Goal: Information Seeking & Learning: Find specific fact

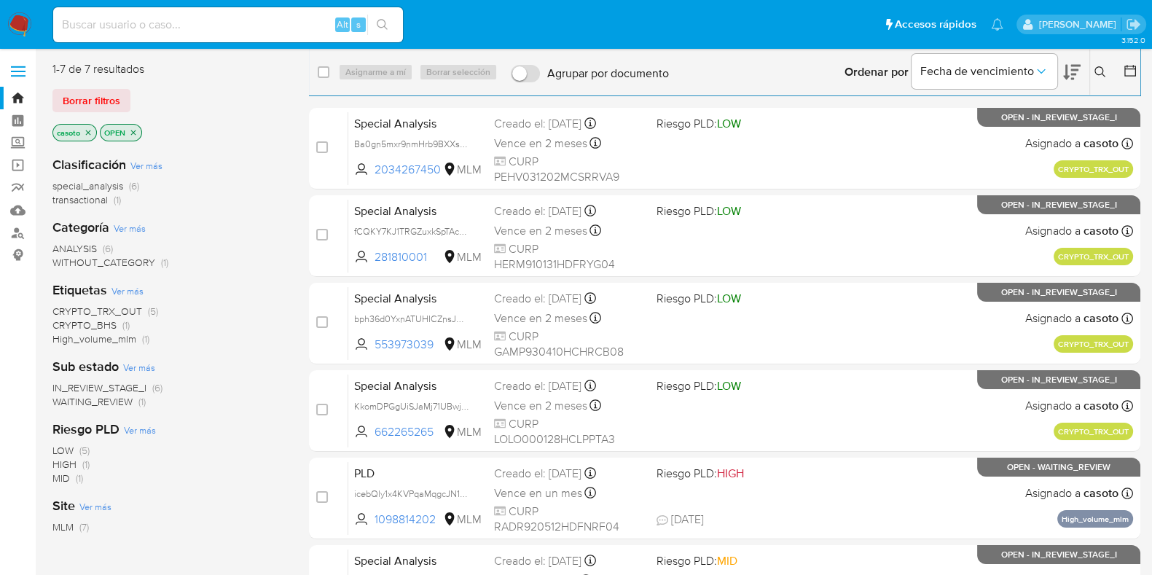
click at [1093, 71] on button at bounding box center [1102, 71] width 24 height 17
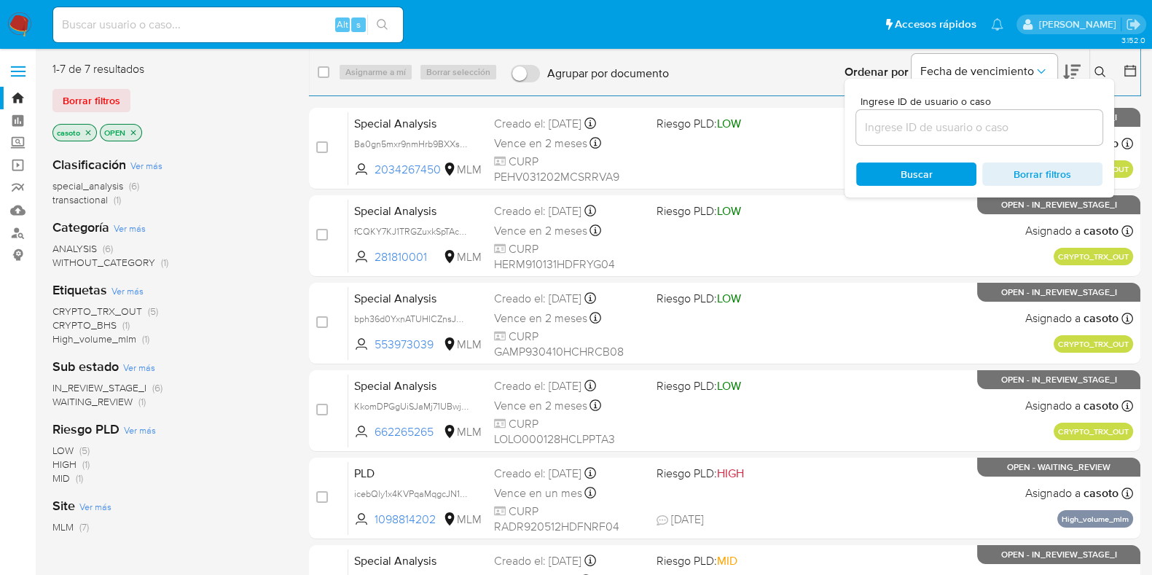
click at [1015, 116] on div at bounding box center [979, 127] width 246 height 35
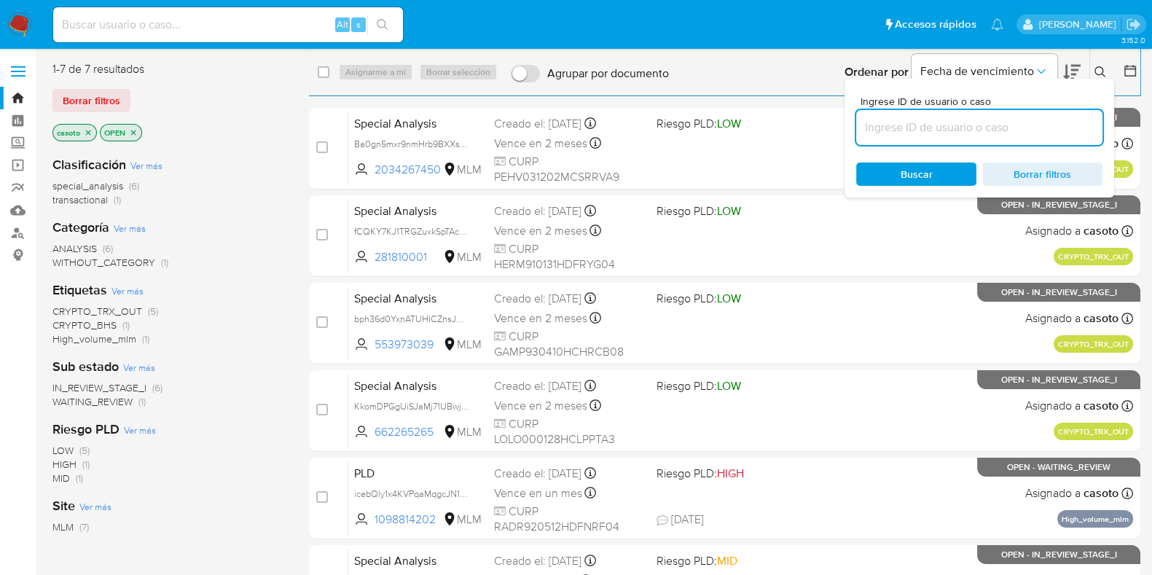
click at [996, 125] on input at bounding box center [979, 127] width 246 height 19
paste input "2394619309"
type input "2394619309"
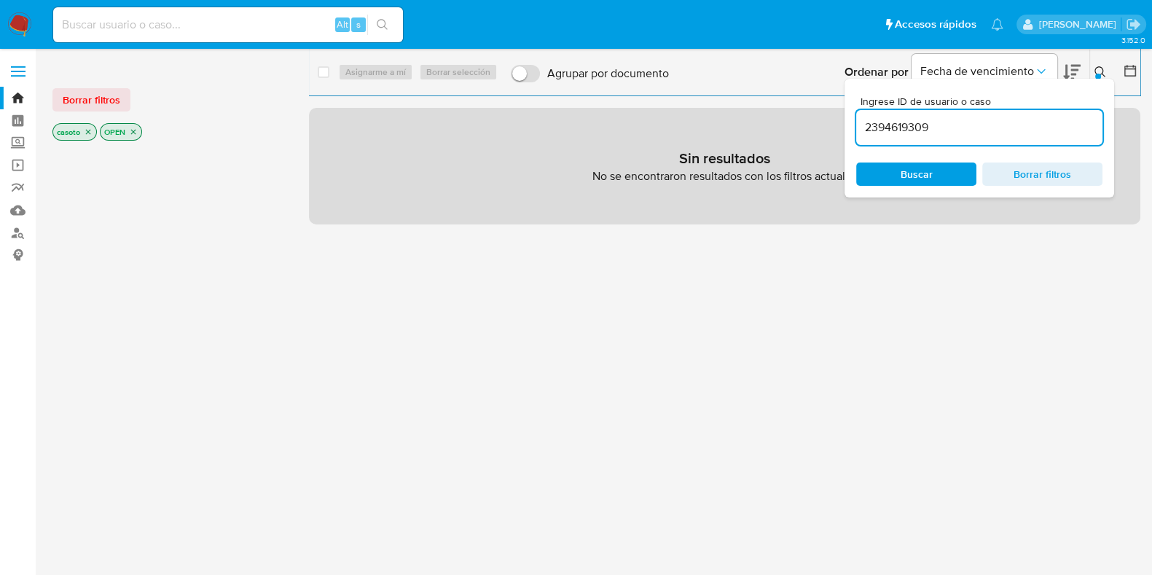
click at [87, 129] on icon "close-filter" at bounding box center [88, 131] width 9 height 9
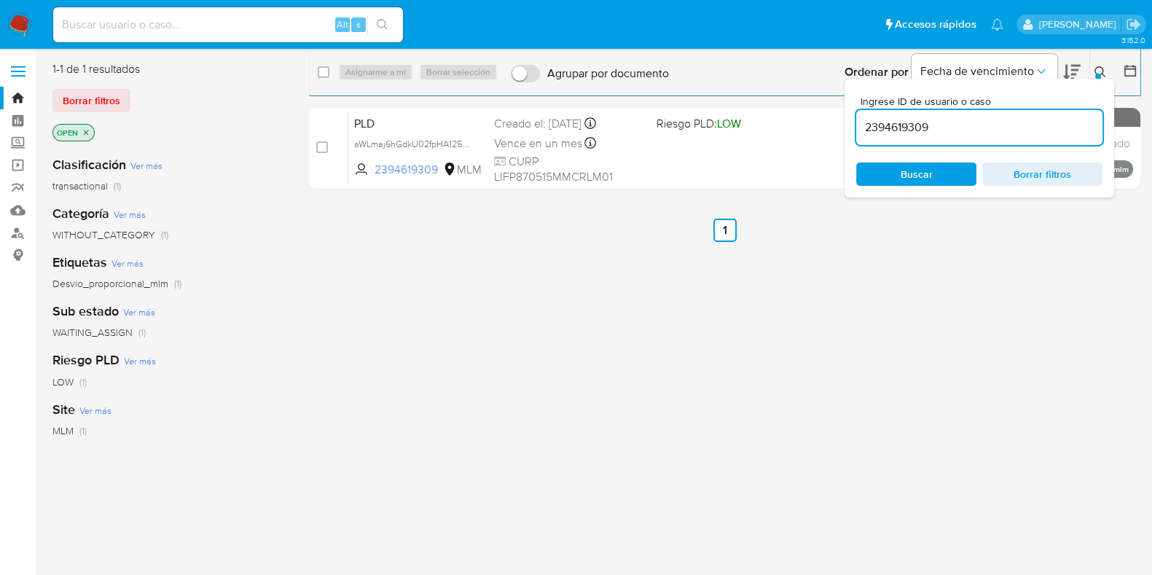
click at [1096, 72] on icon at bounding box center [1100, 72] width 12 height 12
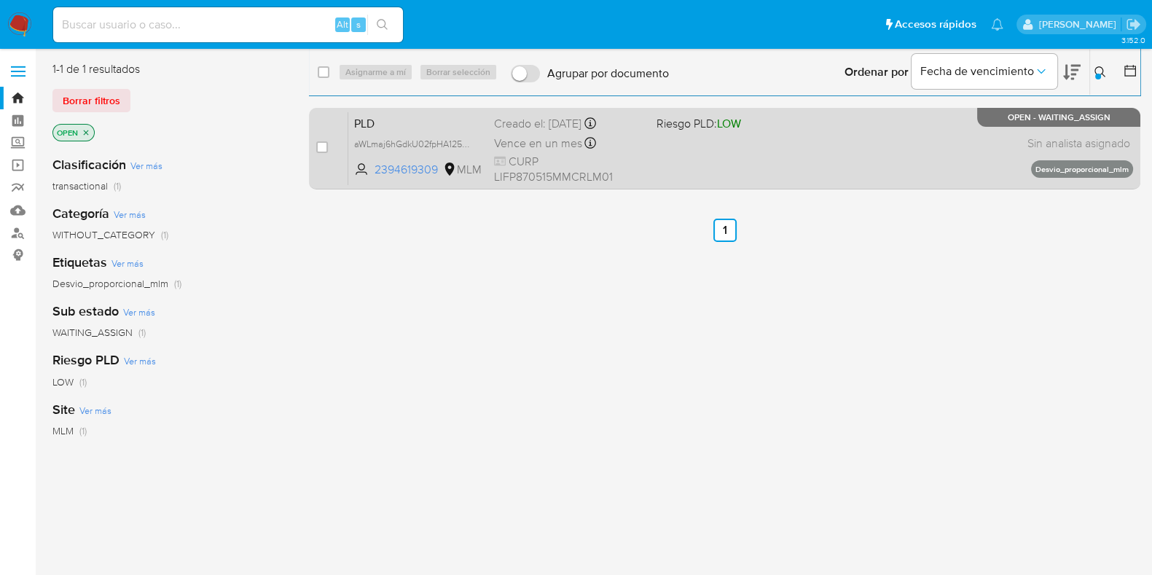
click at [834, 143] on div "PLD aWLmaj6hGdkU02fpHA125ncr 2394619309 MLM Riesgo PLD: LOW Creado el: 12/07/20…" at bounding box center [740, 148] width 784 height 74
drag, startPoint x: 324, startPoint y: 151, endPoint x: 335, endPoint y: 141, distance: 14.9
click at [323, 151] on input "checkbox" at bounding box center [322, 147] width 12 height 12
checkbox input "true"
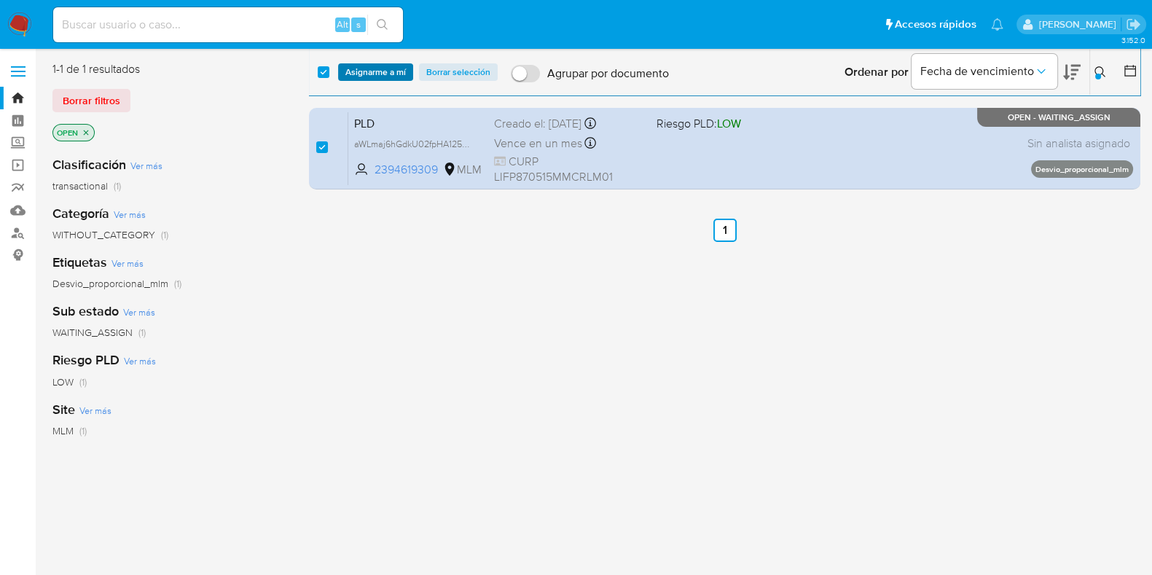
click at [369, 74] on span "Asignarme a mí" at bounding box center [375, 72] width 60 height 15
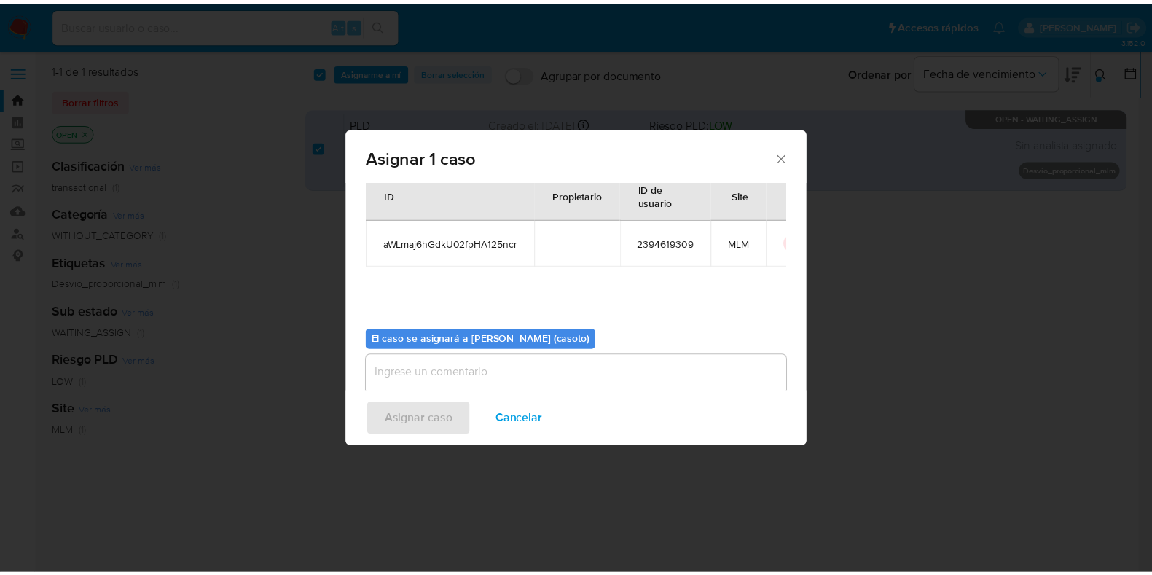
scroll to position [75, 0]
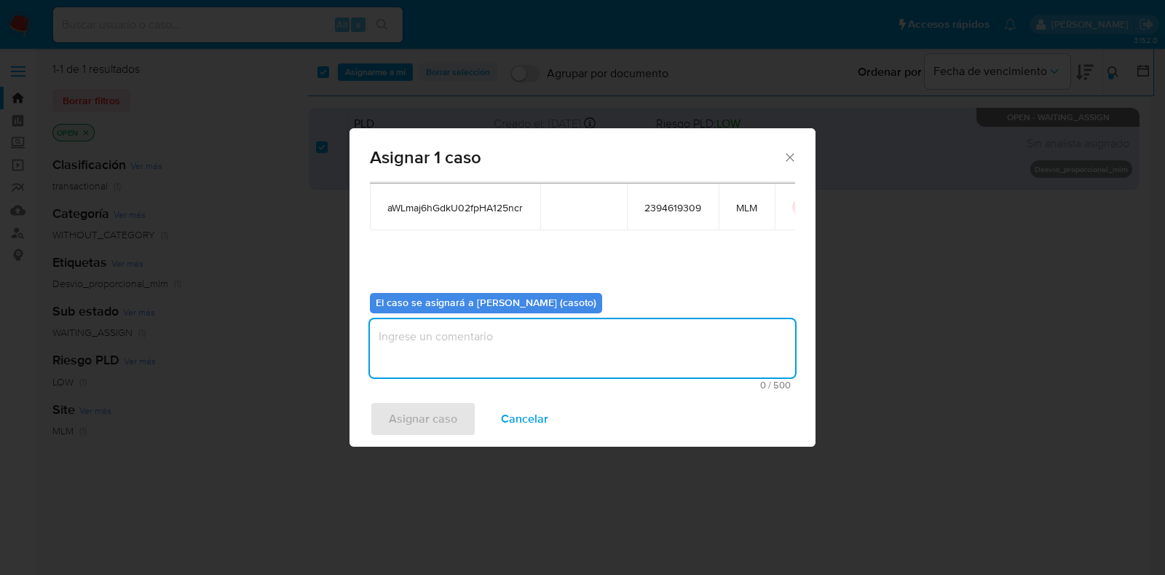
click at [495, 350] on textarea "assign-modal" at bounding box center [582, 348] width 425 height 58
type textarea "l1"
click at [452, 411] on span "Asignar caso" at bounding box center [423, 419] width 68 height 32
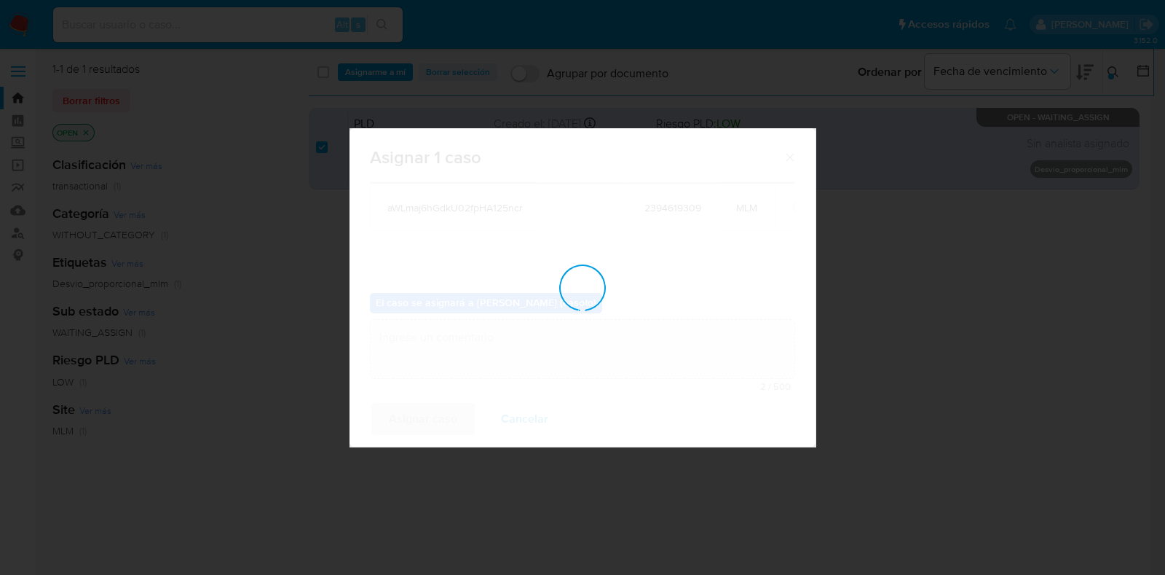
checkbox input "false"
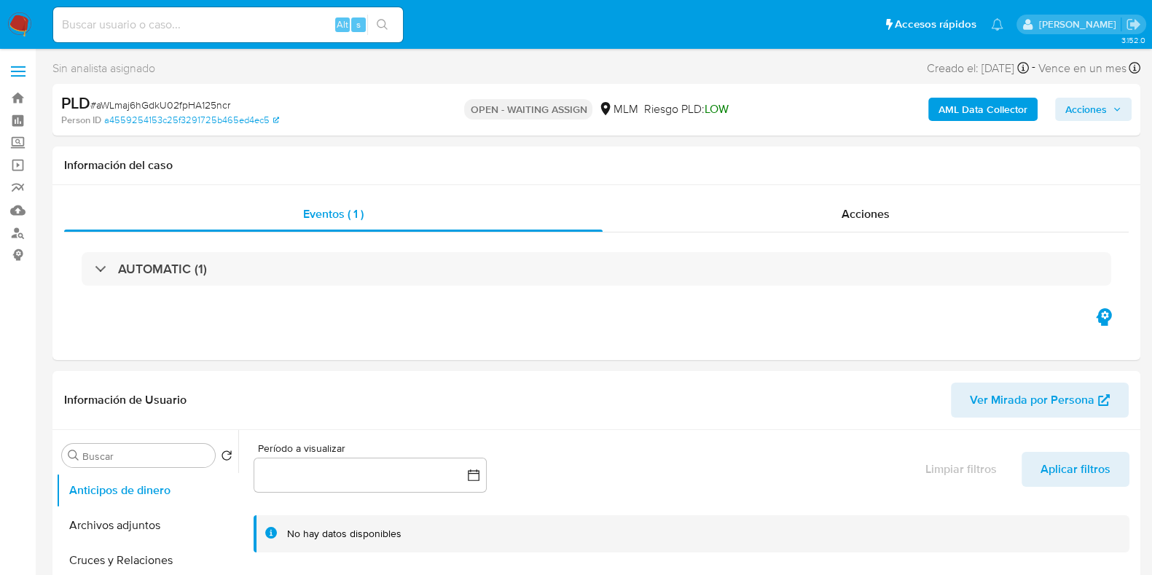
select select "10"
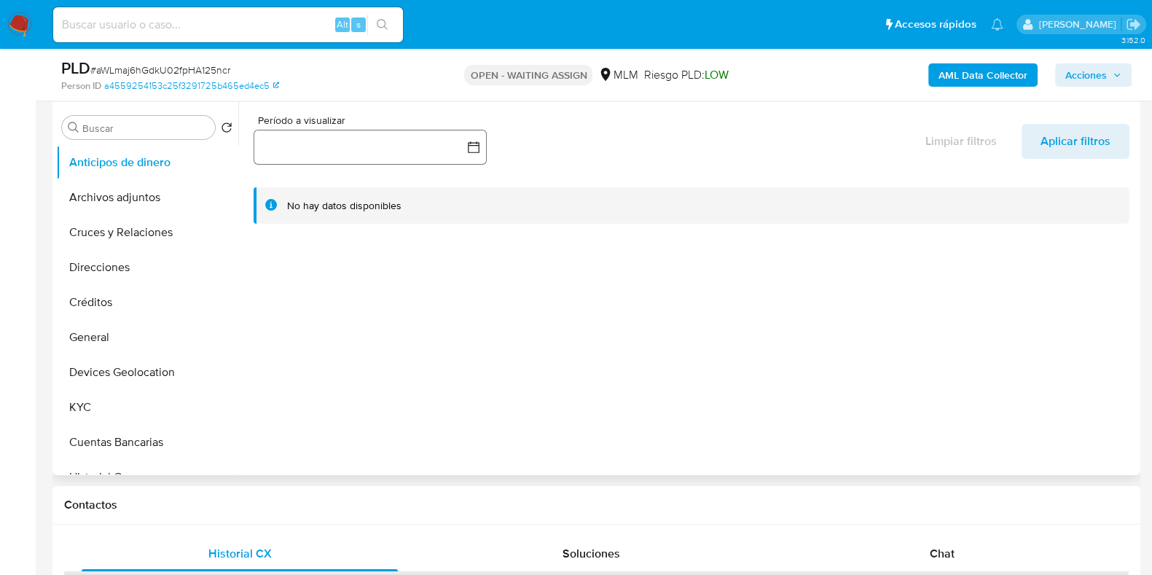
scroll to position [273, 0]
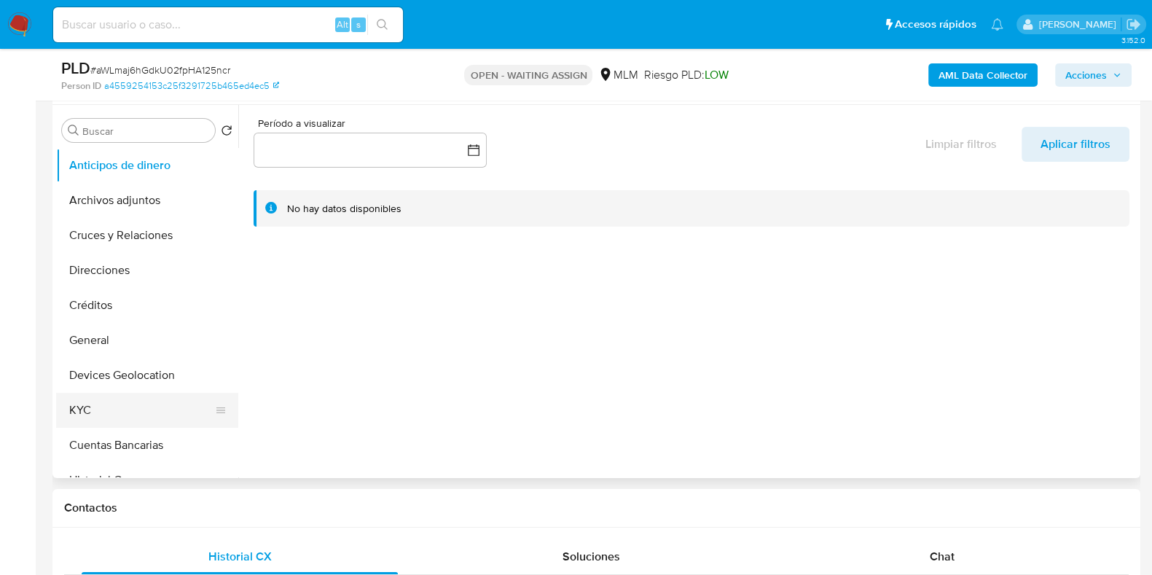
click at [93, 393] on button "KYC" at bounding box center [141, 410] width 170 height 35
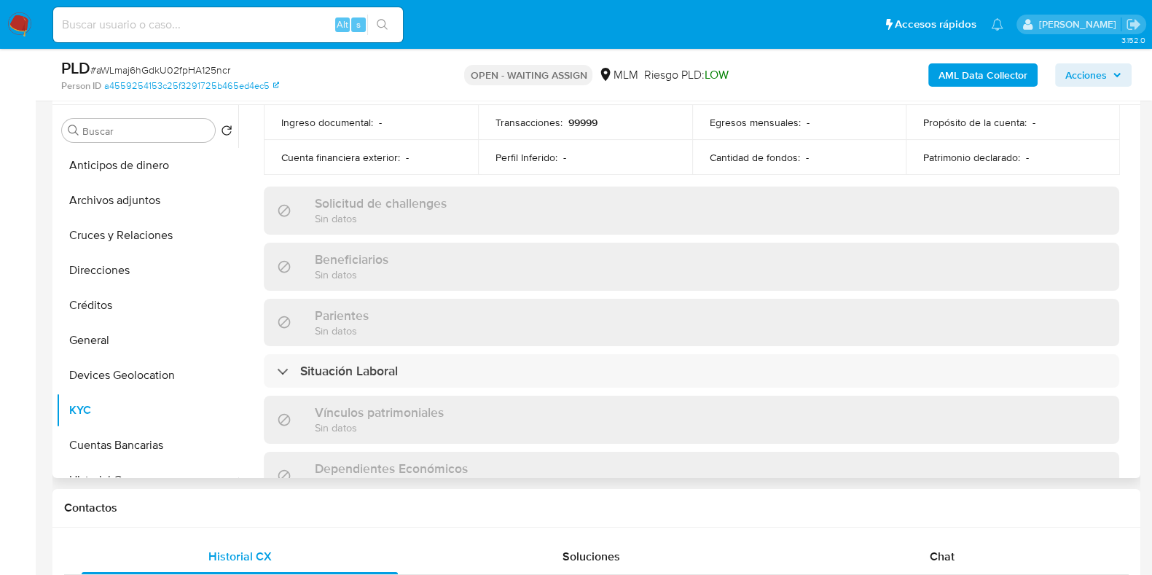
scroll to position [546, 0]
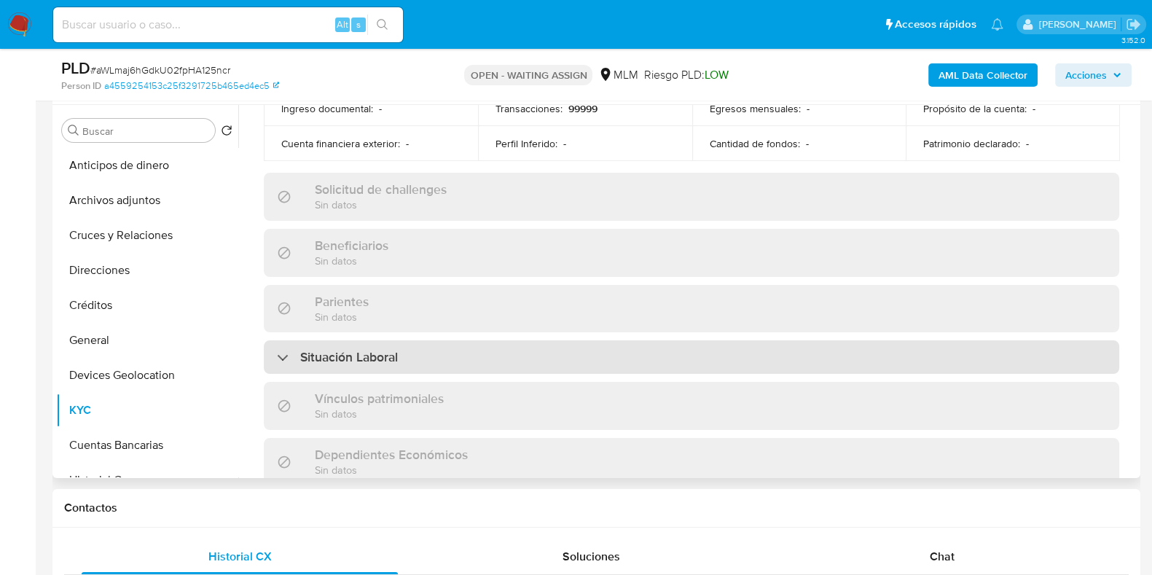
click at [414, 358] on div "Situación Laboral" at bounding box center [691, 357] width 855 height 34
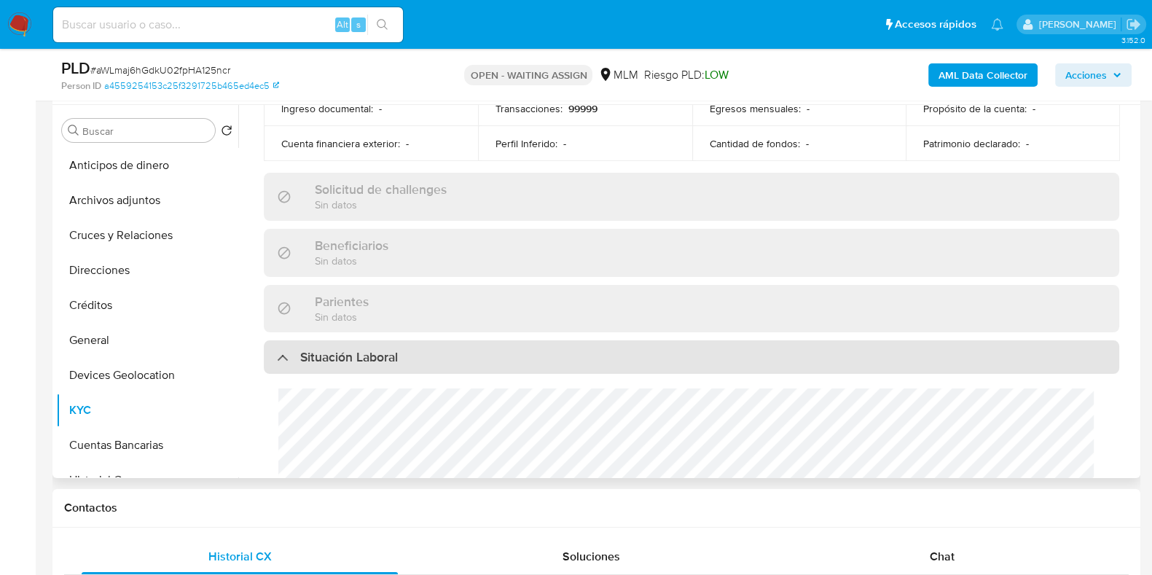
click at [415, 355] on div "Situación Laboral" at bounding box center [691, 357] width 855 height 34
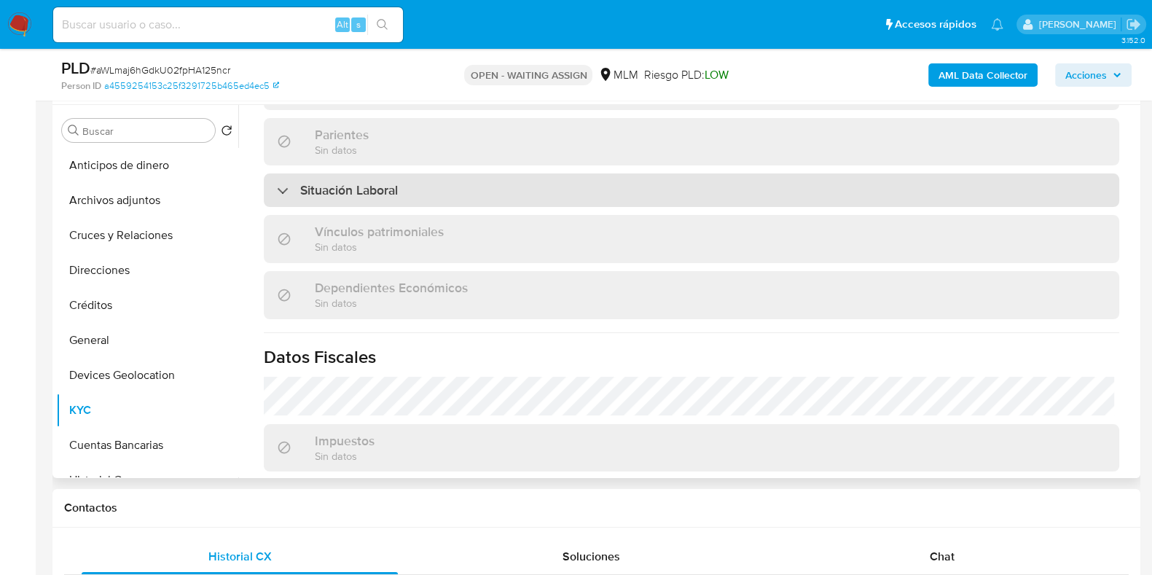
scroll to position [915, 0]
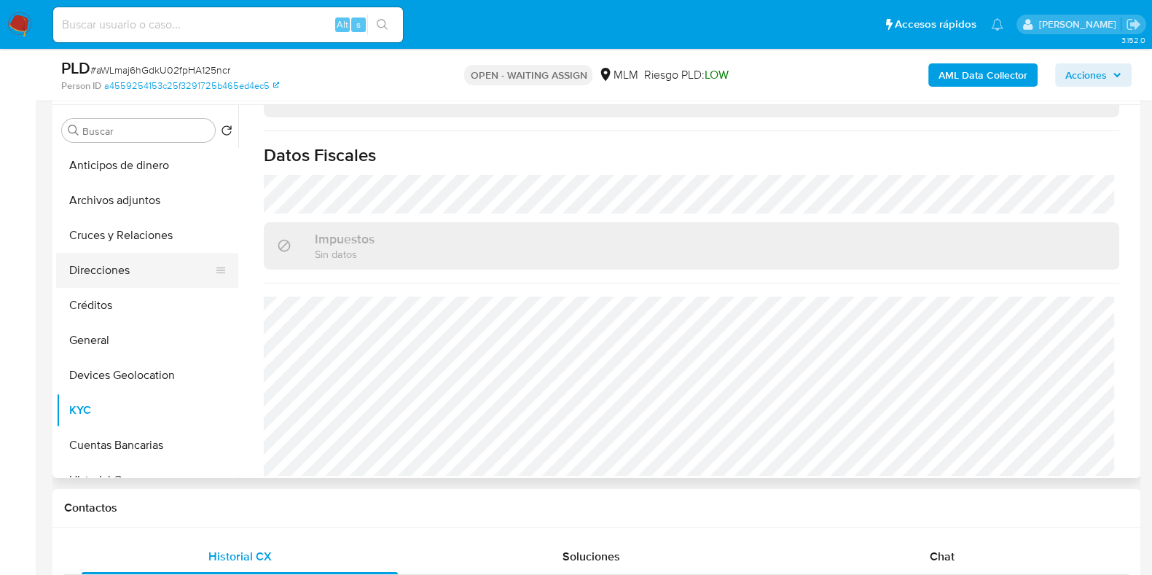
click at [139, 273] on button "Direcciones" at bounding box center [141, 270] width 170 height 35
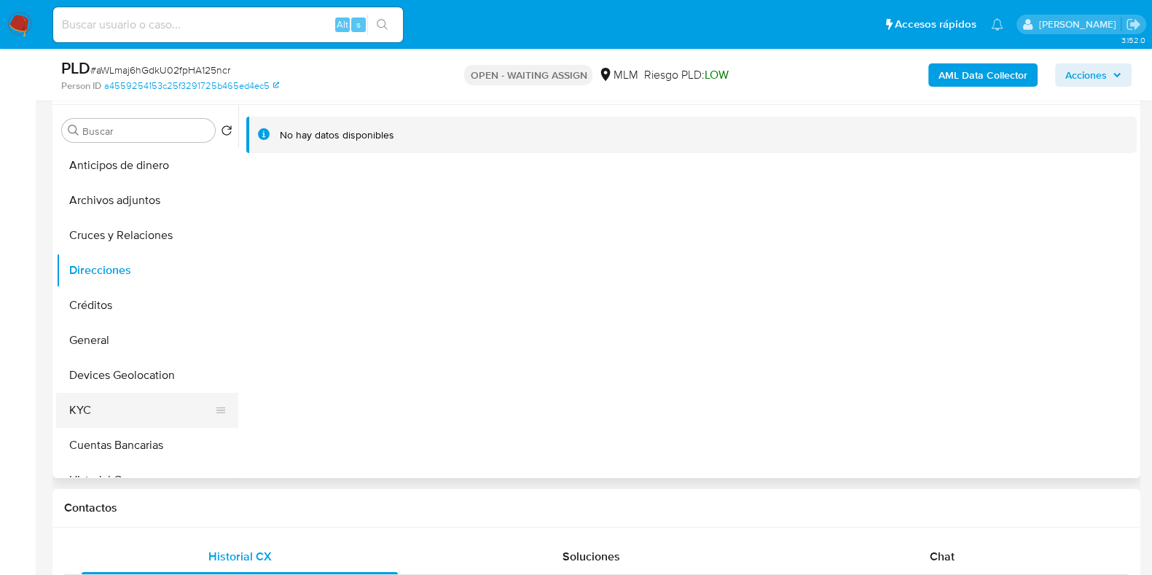
click at [82, 406] on button "KYC" at bounding box center [141, 410] width 170 height 35
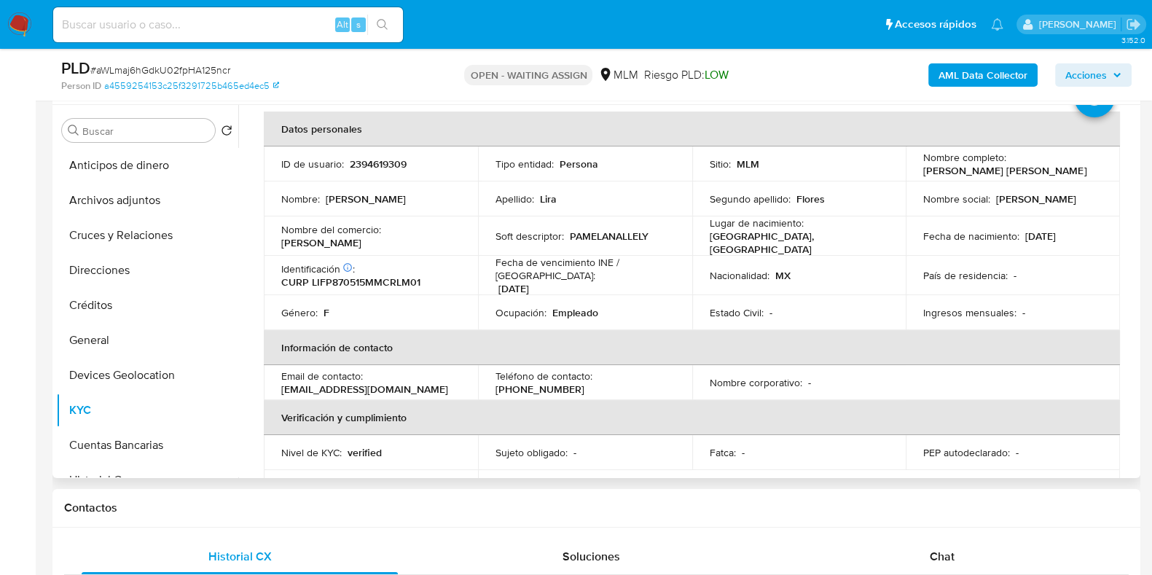
scroll to position [90, 0]
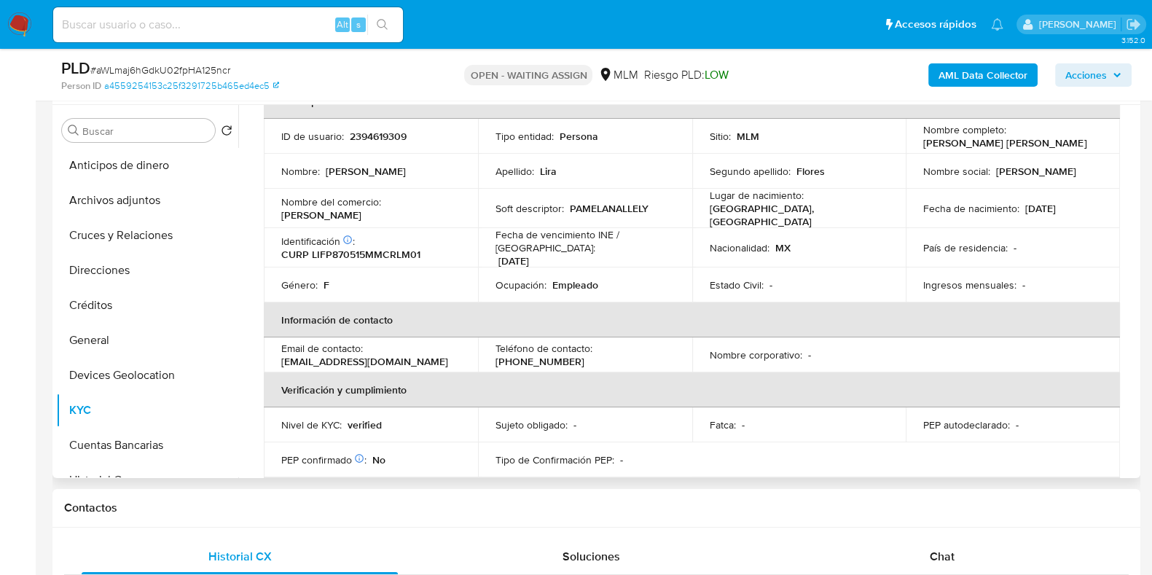
click at [584, 355] on p "(55) 45476030" at bounding box center [539, 361] width 89 height 13
copy p "45476030"
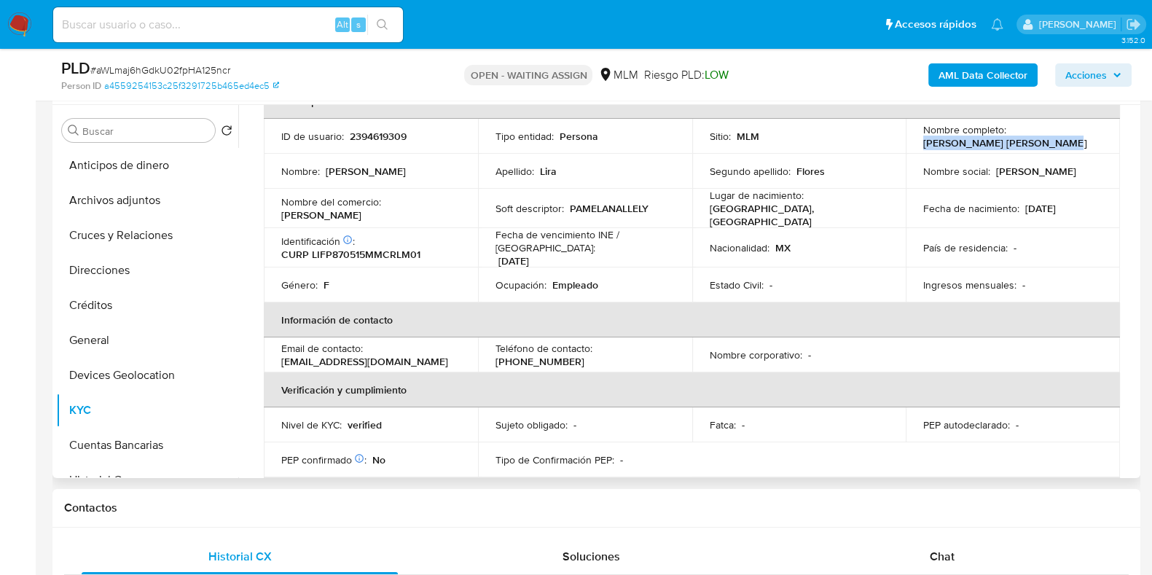
drag, startPoint x: 1041, startPoint y: 151, endPoint x: 908, endPoint y: 138, distance: 133.9
click at [908, 138] on td "Nombre completo : Pamela Nallely Lira Flores" at bounding box center [1012, 136] width 214 height 35
copy p "Pamela Nallely Lira Flores"
drag, startPoint x: 386, startPoint y: 354, endPoint x: 282, endPoint y: 352, distance: 104.2
click at [282, 352] on div "Email de contacto : ndario519@gmail.com" at bounding box center [370, 355] width 179 height 26
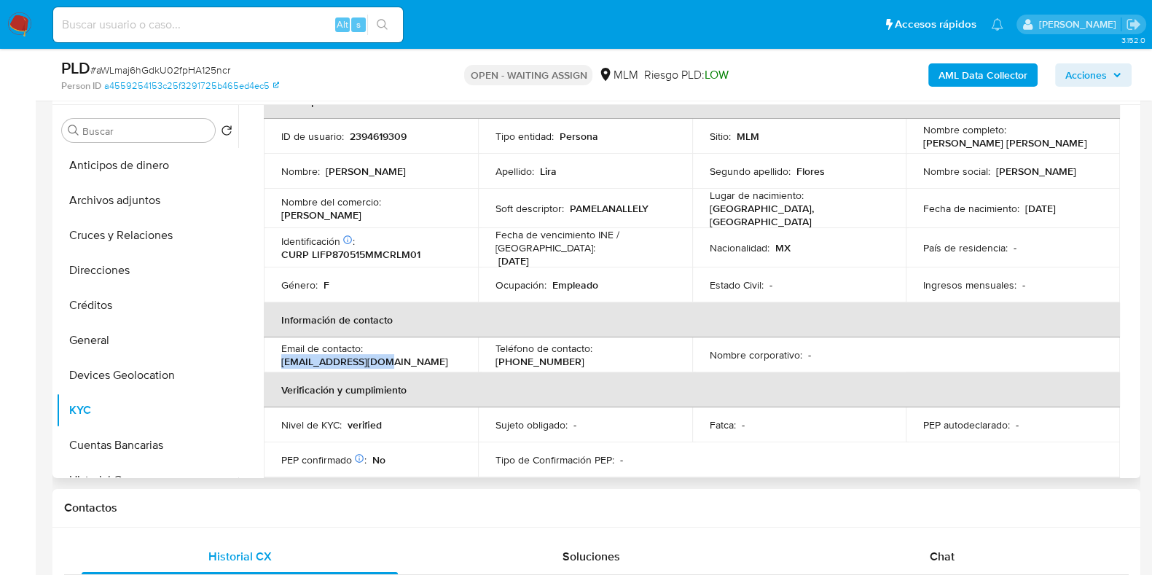
copy p "ndario519@gmail.com"
click at [584, 355] on p "(55) 45476030" at bounding box center [539, 361] width 89 height 13
copy p "45476030"
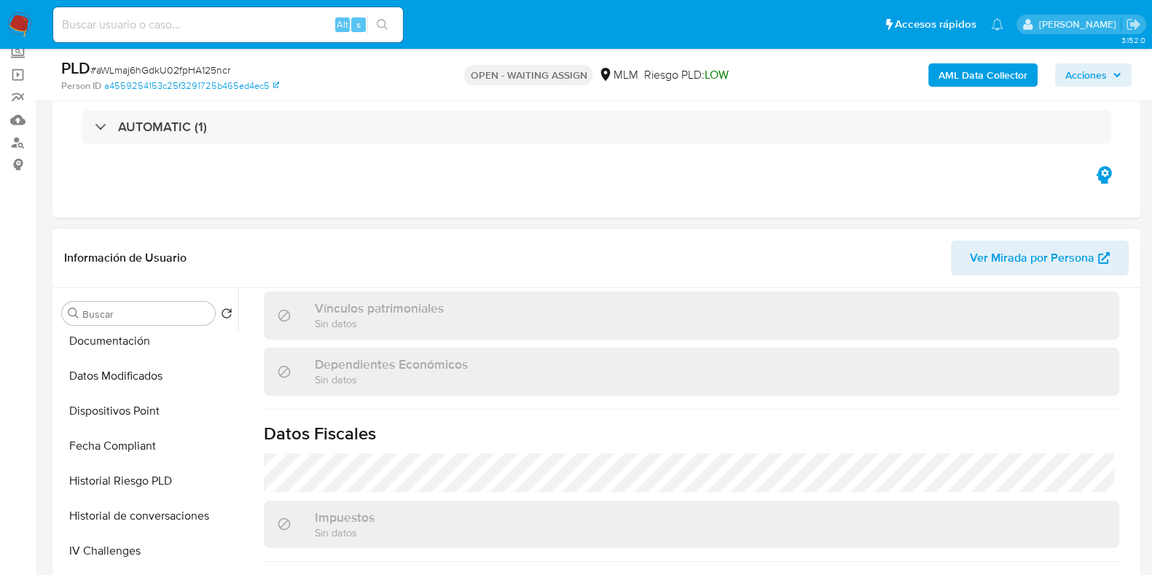
scroll to position [363, 0]
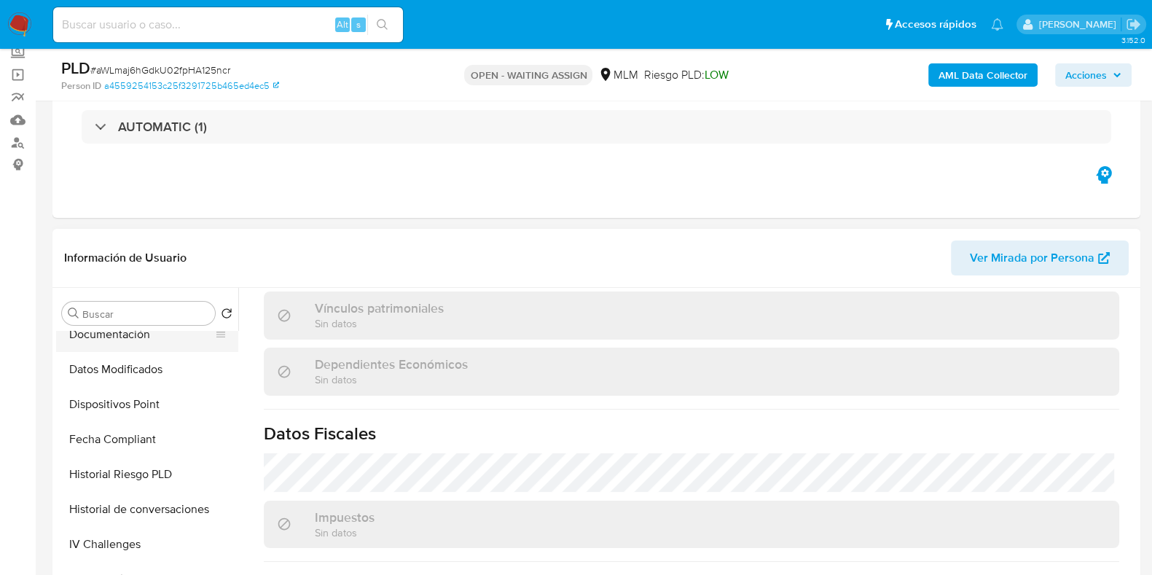
click at [124, 342] on button "Documentación" at bounding box center [141, 334] width 170 height 35
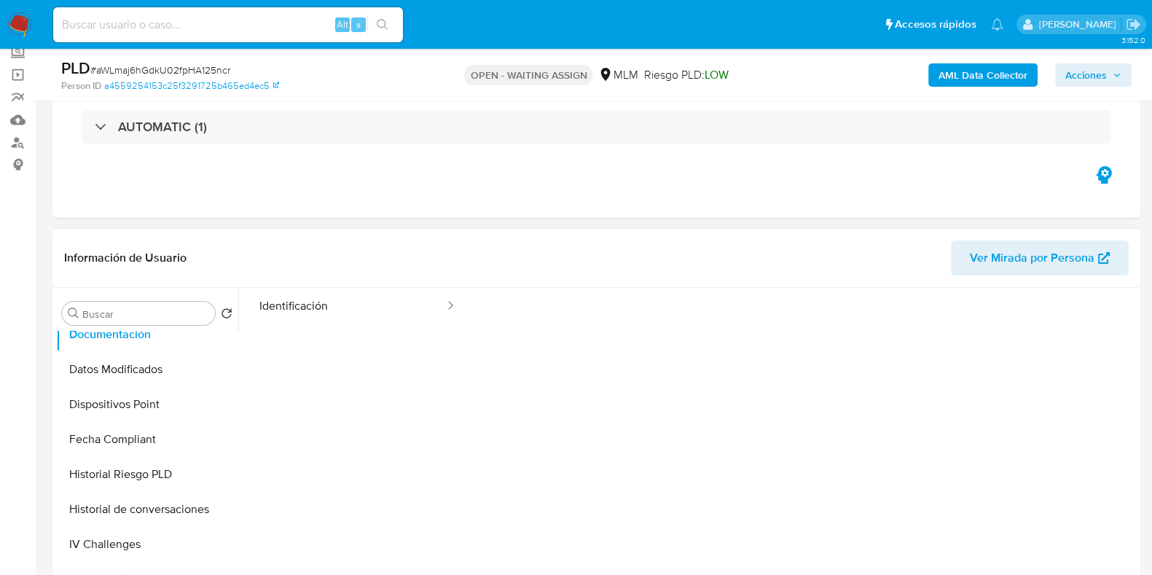
scroll to position [0, 0]
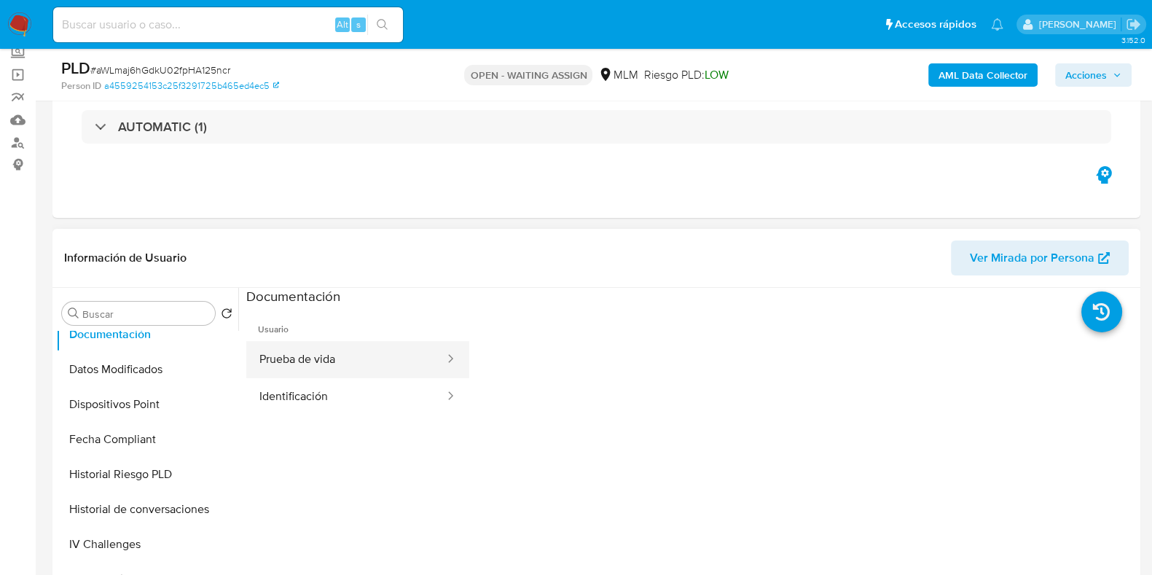
click at [341, 366] on button "Prueba de vida" at bounding box center [346, 359] width 200 height 37
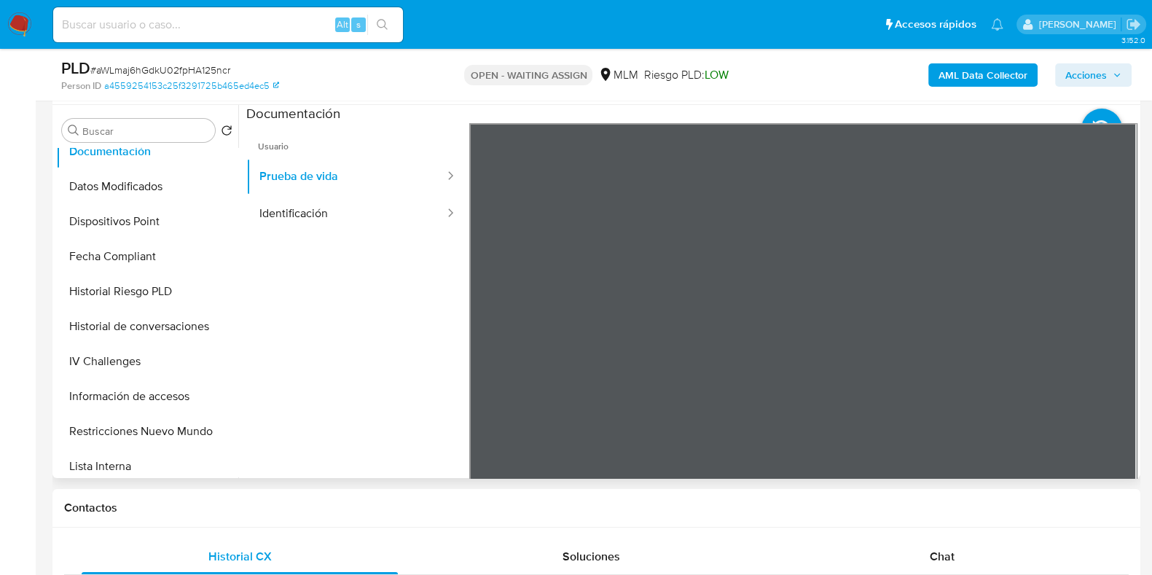
scroll to position [47, 0]
click at [335, 212] on button "Identificación" at bounding box center [346, 213] width 200 height 37
click at [1113, 354] on icon at bounding box center [1118, 359] width 29 height 29
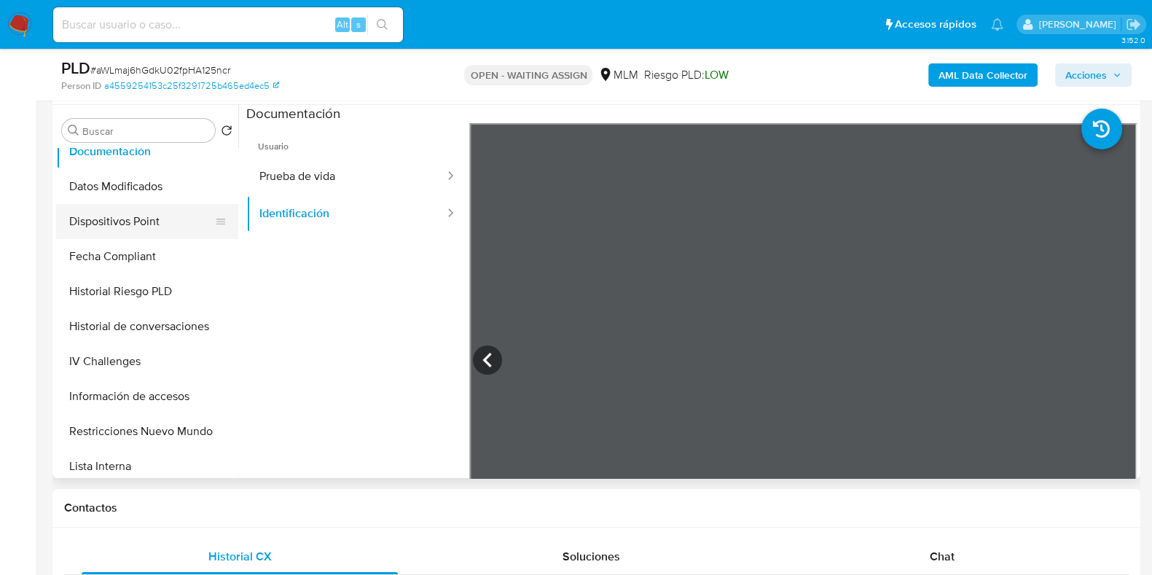
click at [141, 224] on button "Dispositivos Point" at bounding box center [141, 221] width 170 height 35
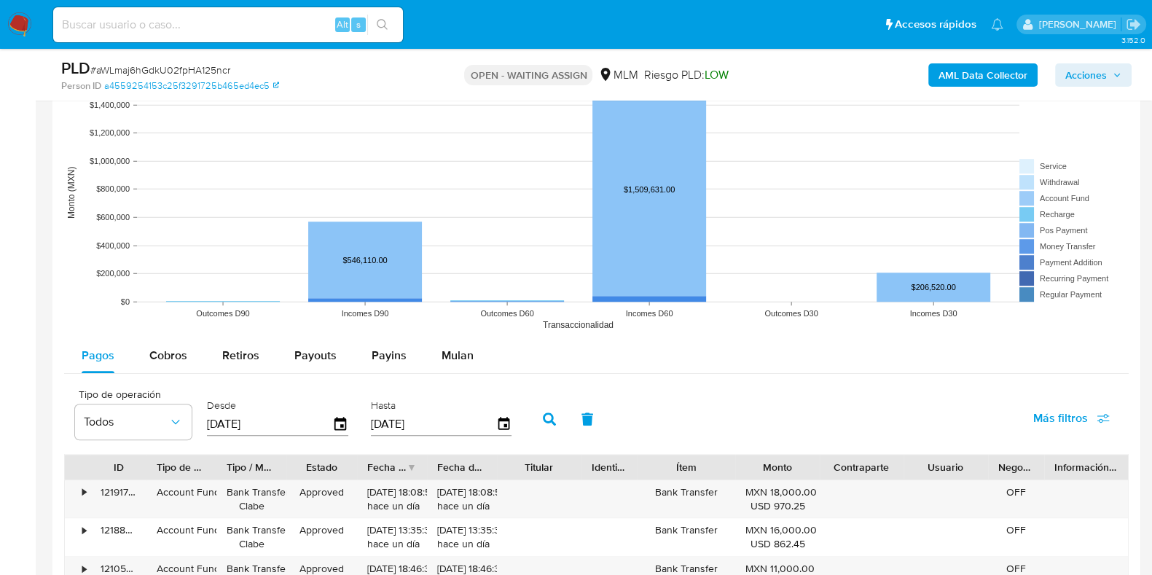
scroll to position [1365, 0]
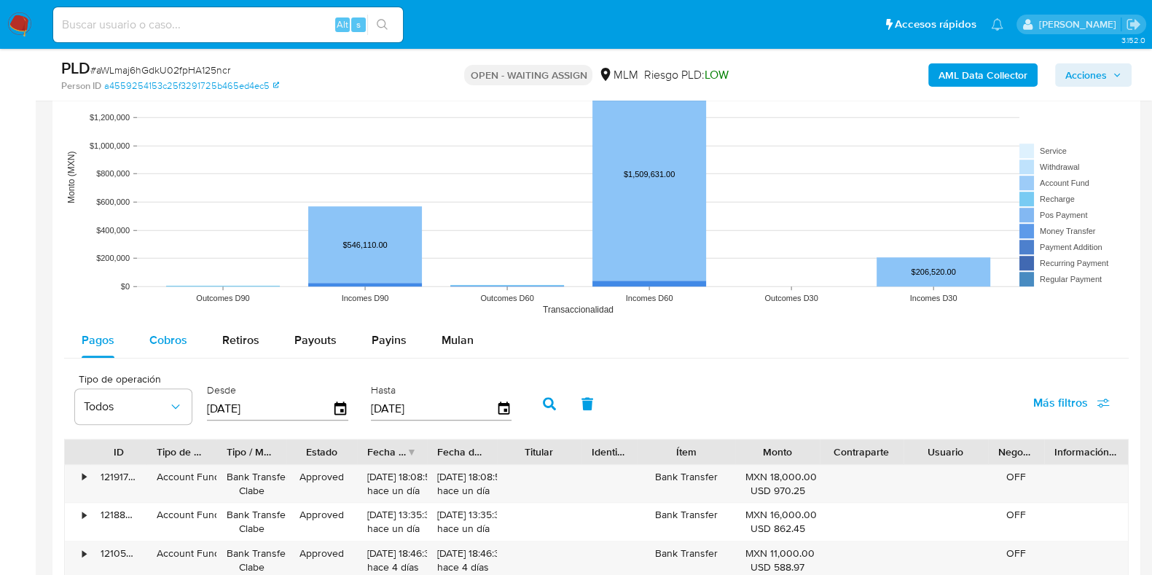
click at [197, 334] on button "Cobros" at bounding box center [168, 340] width 73 height 35
select select "10"
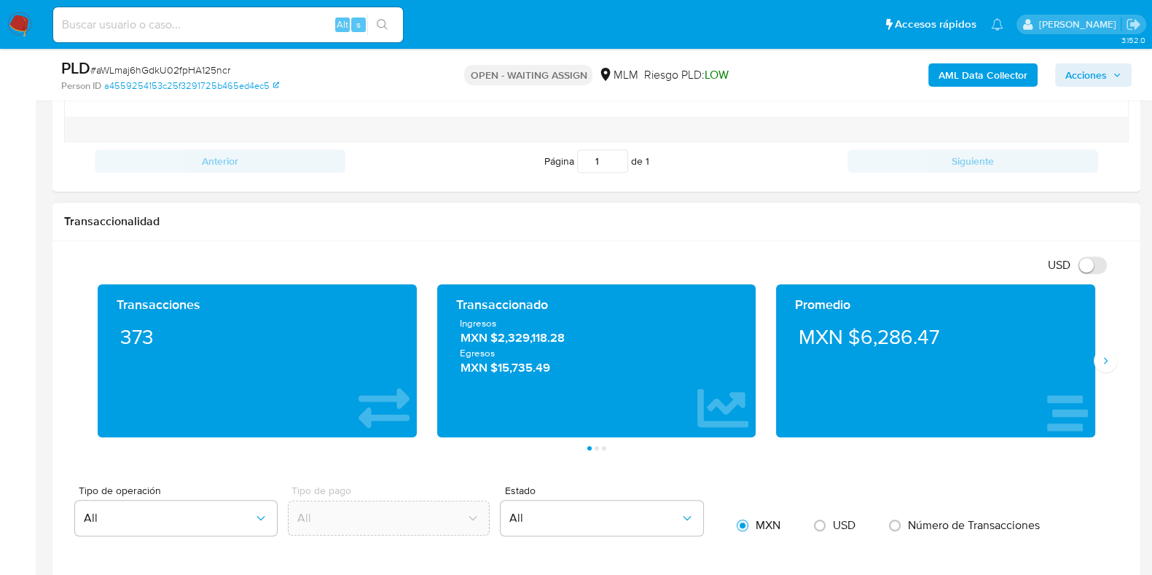
scroll to position [819, 0]
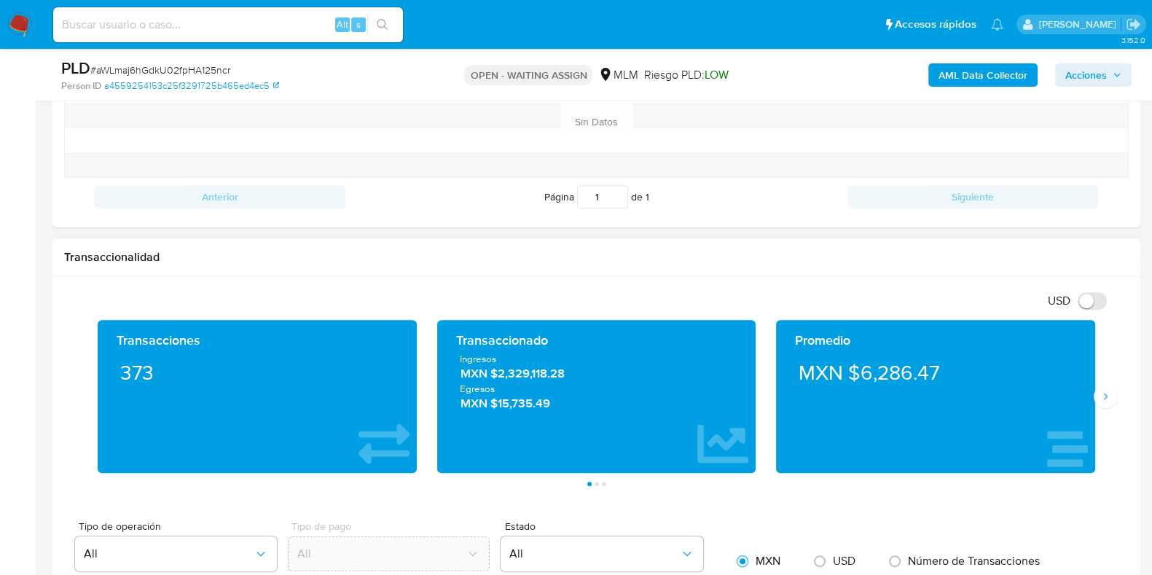
type button "1"
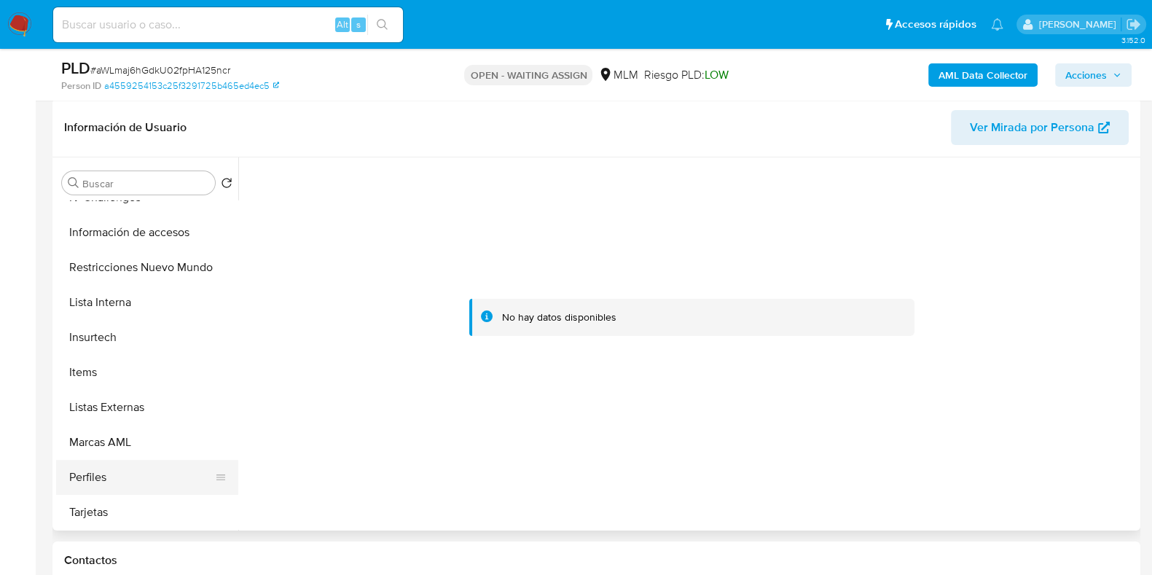
scroll to position [273, 0]
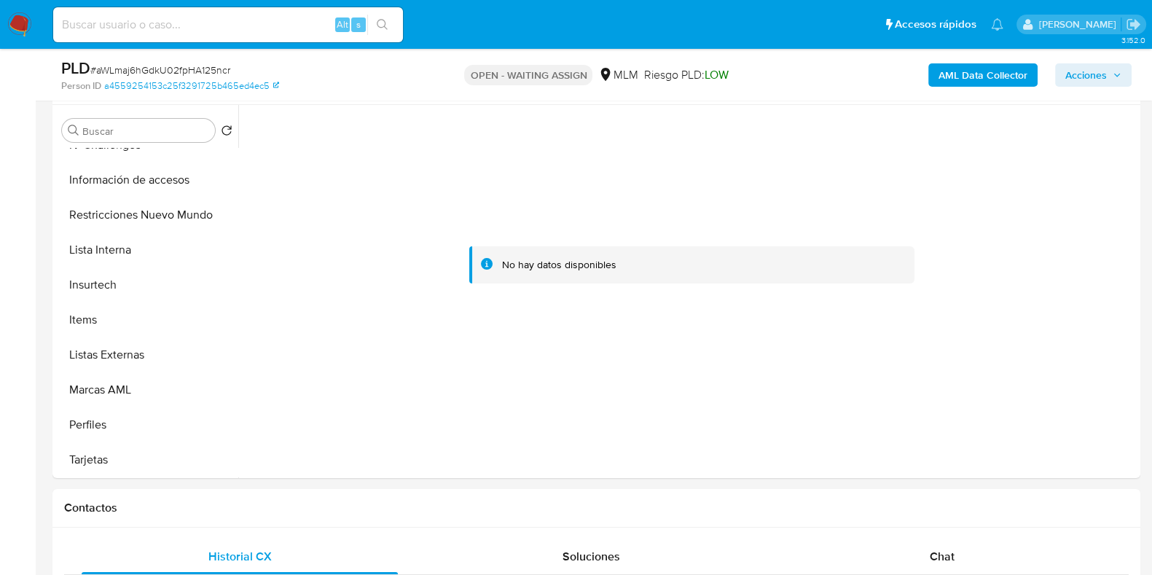
click at [202, 25] on input at bounding box center [228, 24] width 350 height 19
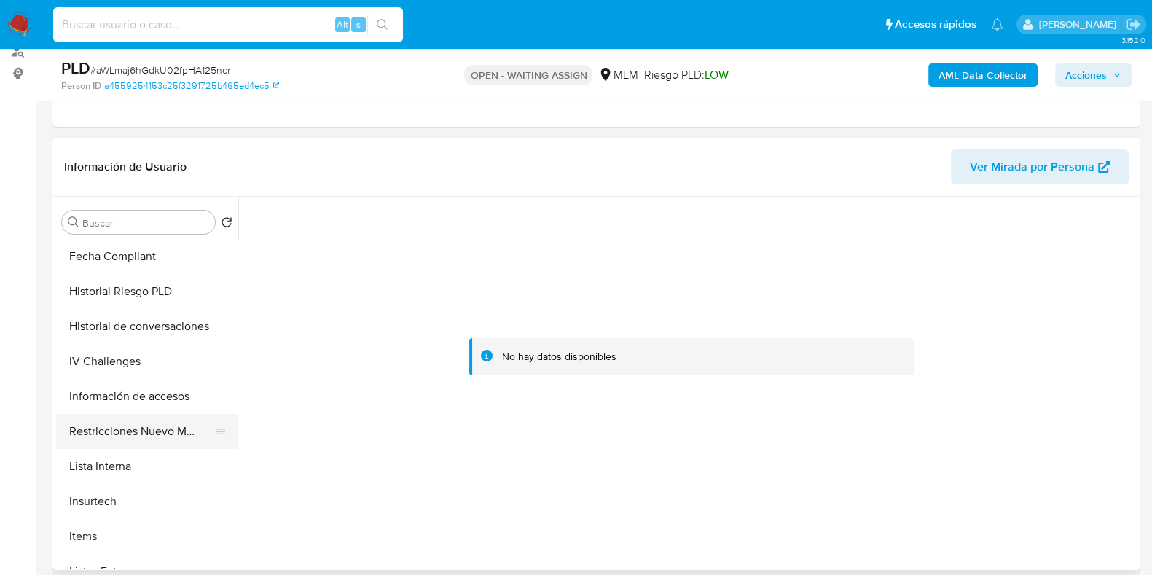
scroll to position [307, 0]
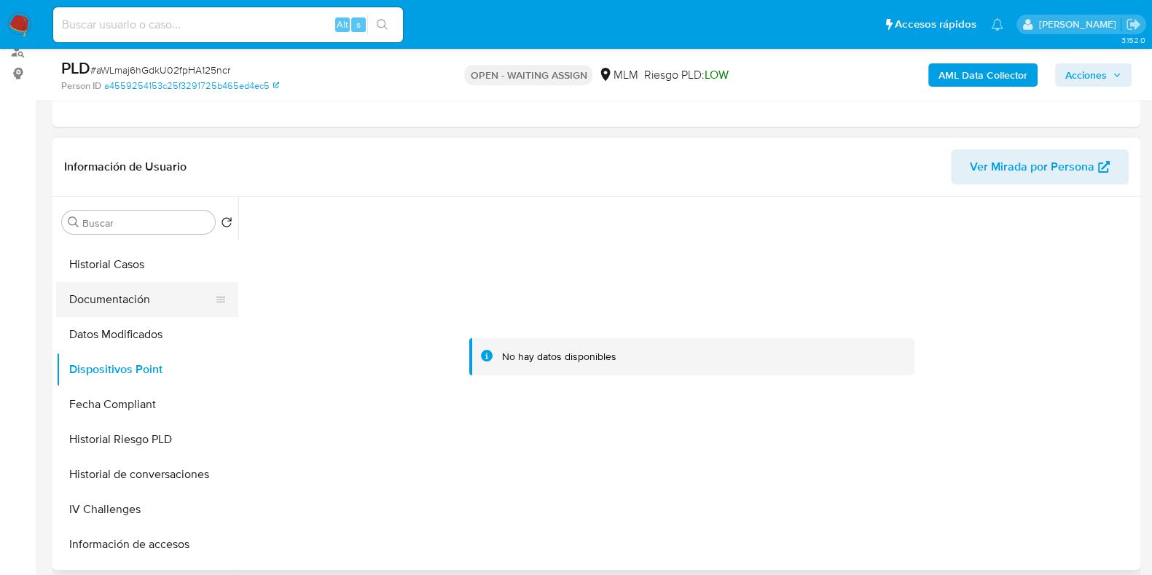
click at [141, 300] on button "Documentación" at bounding box center [141, 299] width 170 height 35
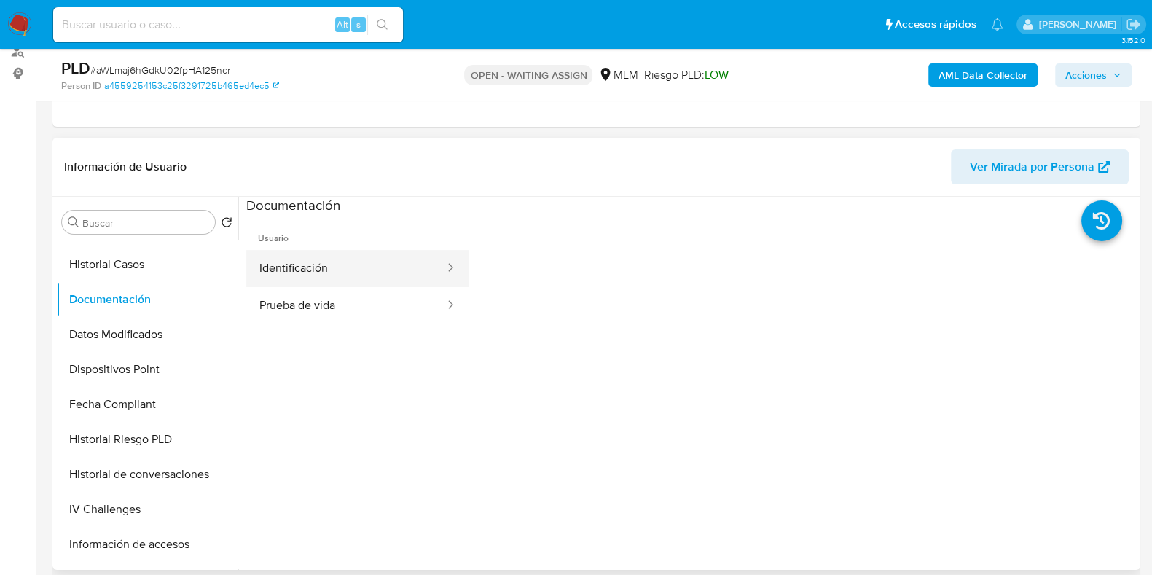
click at [353, 269] on button "Identificación" at bounding box center [346, 268] width 200 height 37
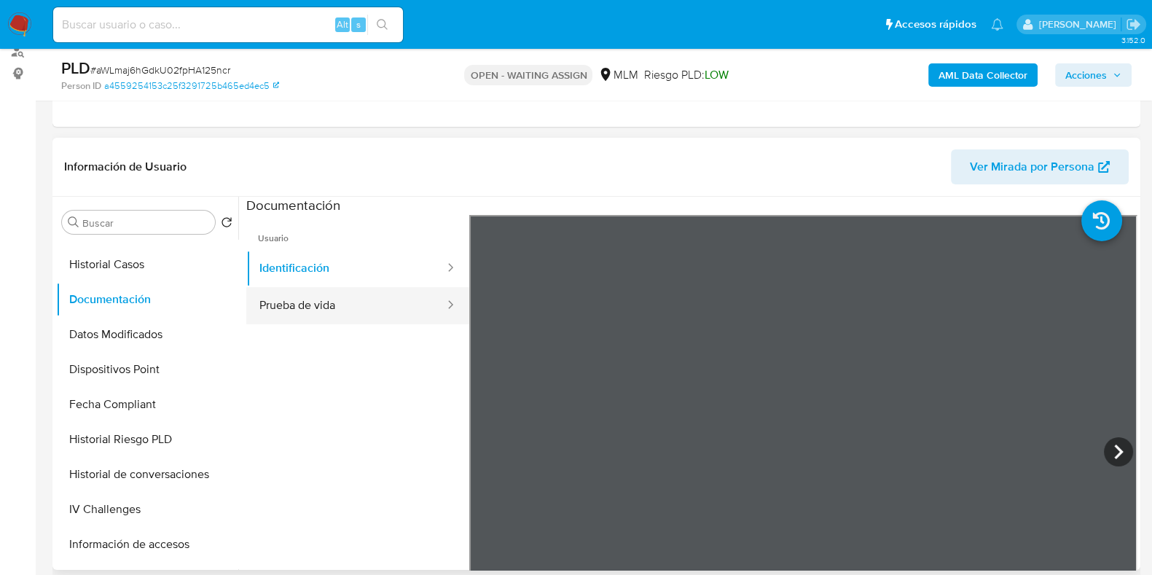
click at [317, 302] on button "Prueba de vida" at bounding box center [346, 305] width 200 height 37
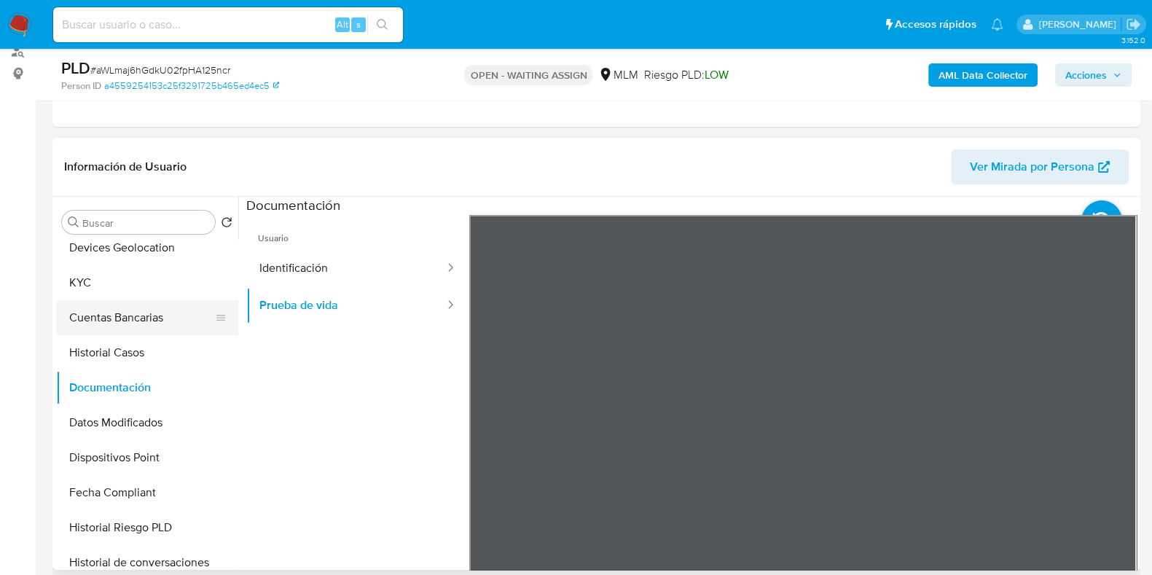
scroll to position [125, 0]
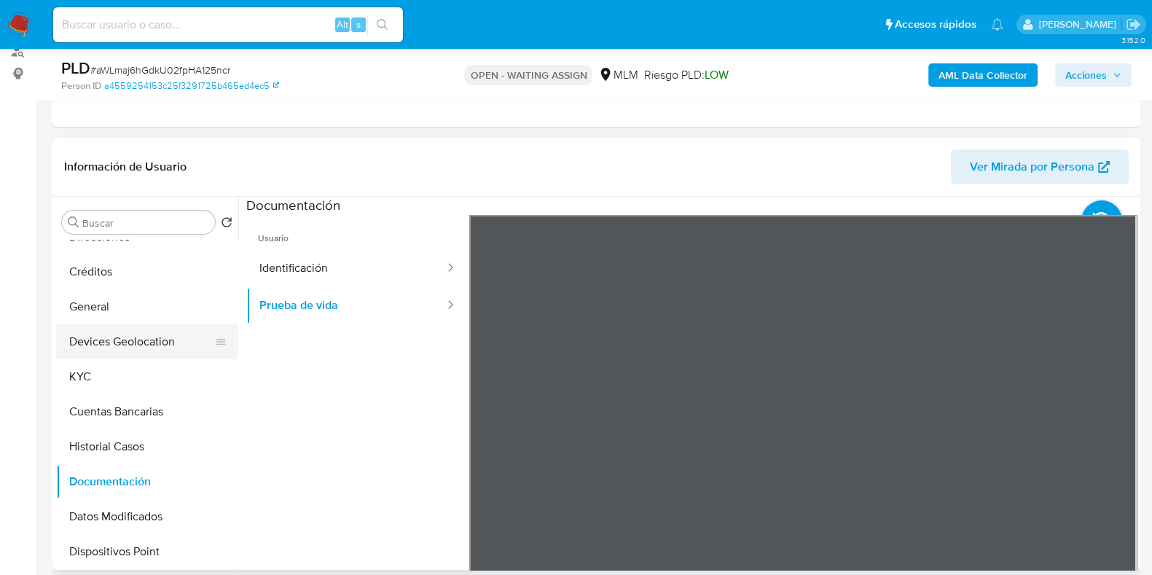
click at [138, 343] on button "Devices Geolocation" at bounding box center [141, 341] width 170 height 35
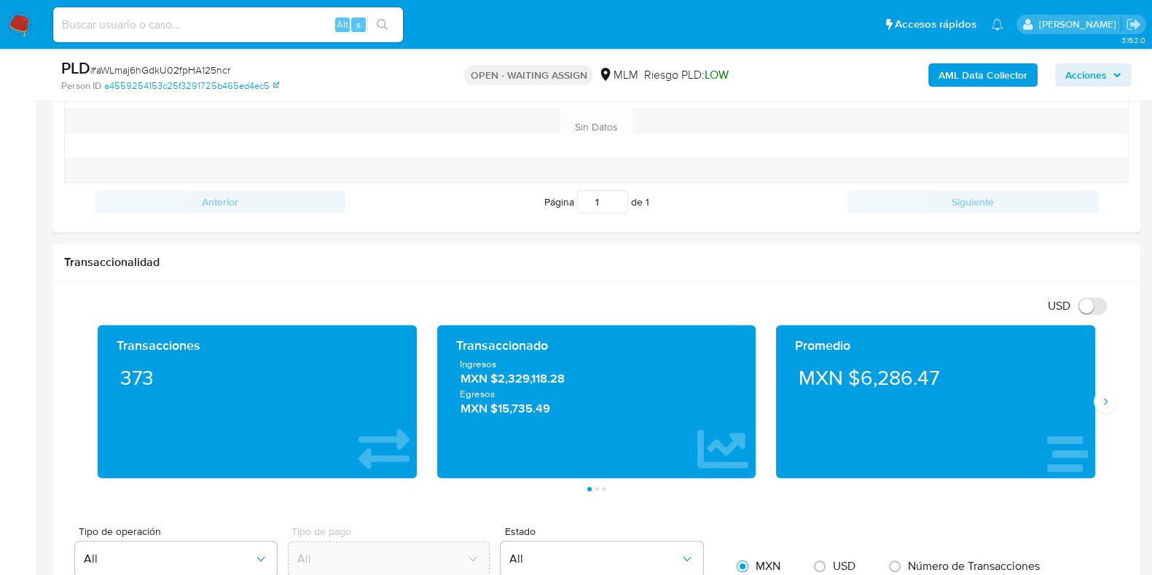
scroll to position [819, 0]
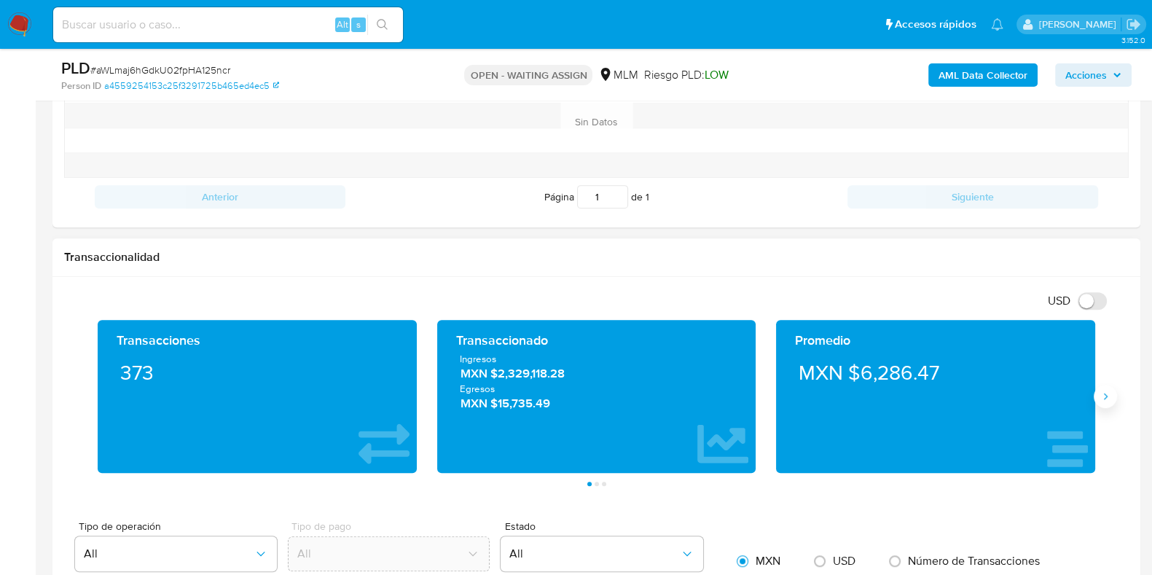
click at [1096, 398] on button "Siguiente" at bounding box center [1104, 396] width 23 height 23
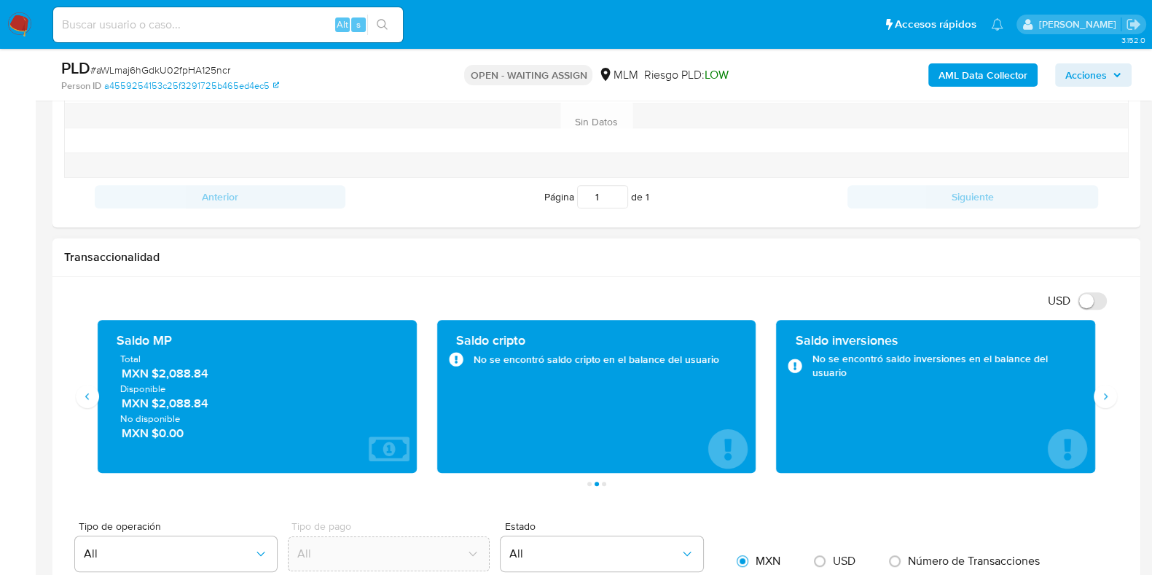
click at [168, 373] on span "MXN $2,088.84" at bounding box center [258, 373] width 272 height 17
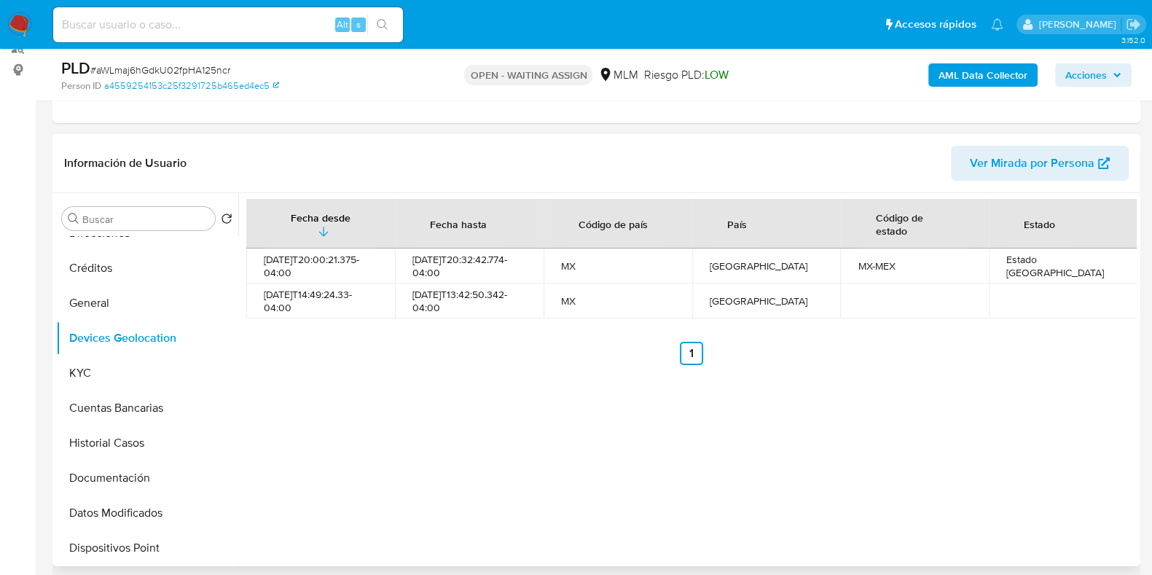
scroll to position [181, 0]
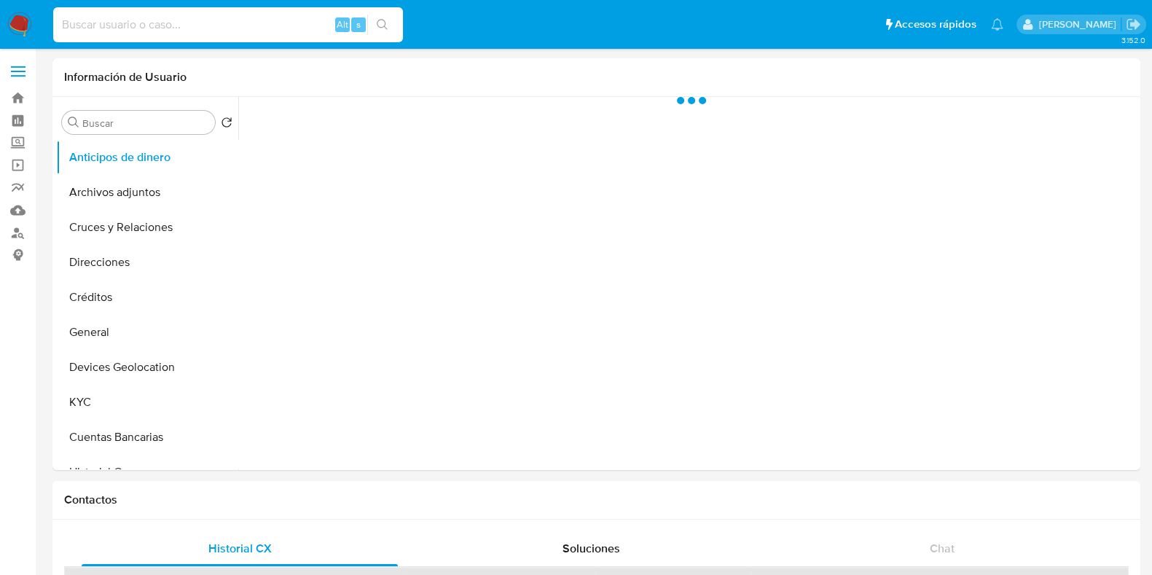
click at [199, 30] on input at bounding box center [228, 24] width 350 height 19
paste input "2432170540"
type input "2432170540"
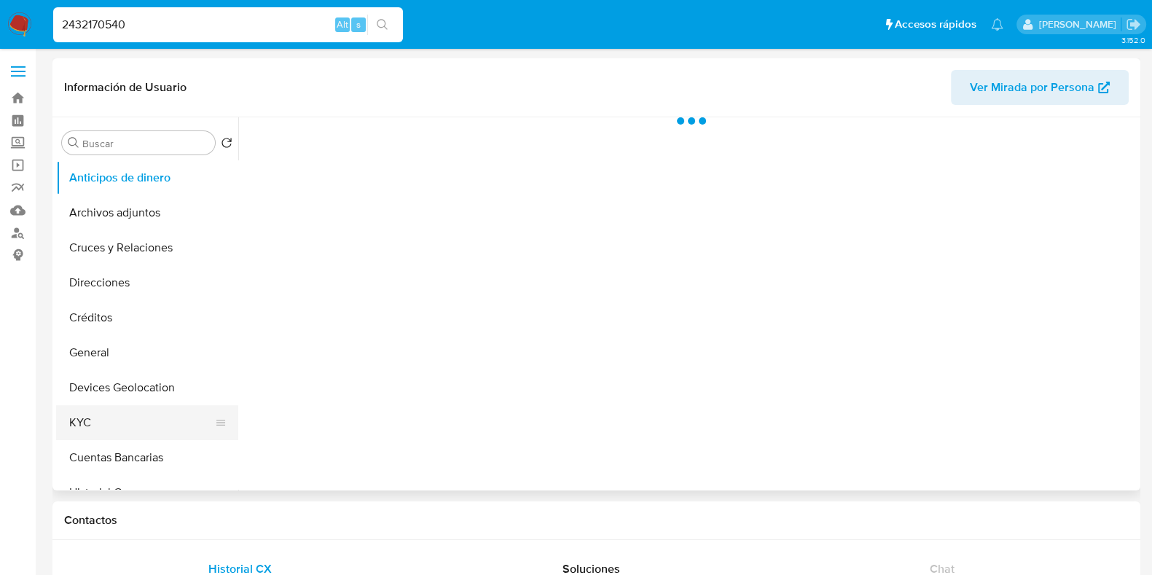
click at [104, 423] on button "KYC" at bounding box center [141, 422] width 170 height 35
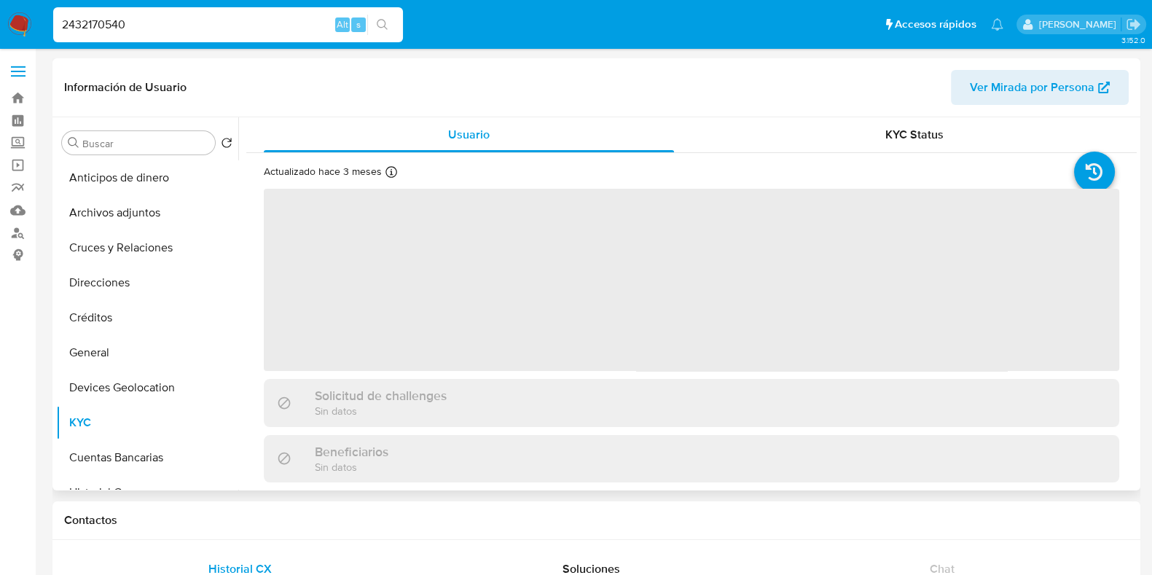
select select "10"
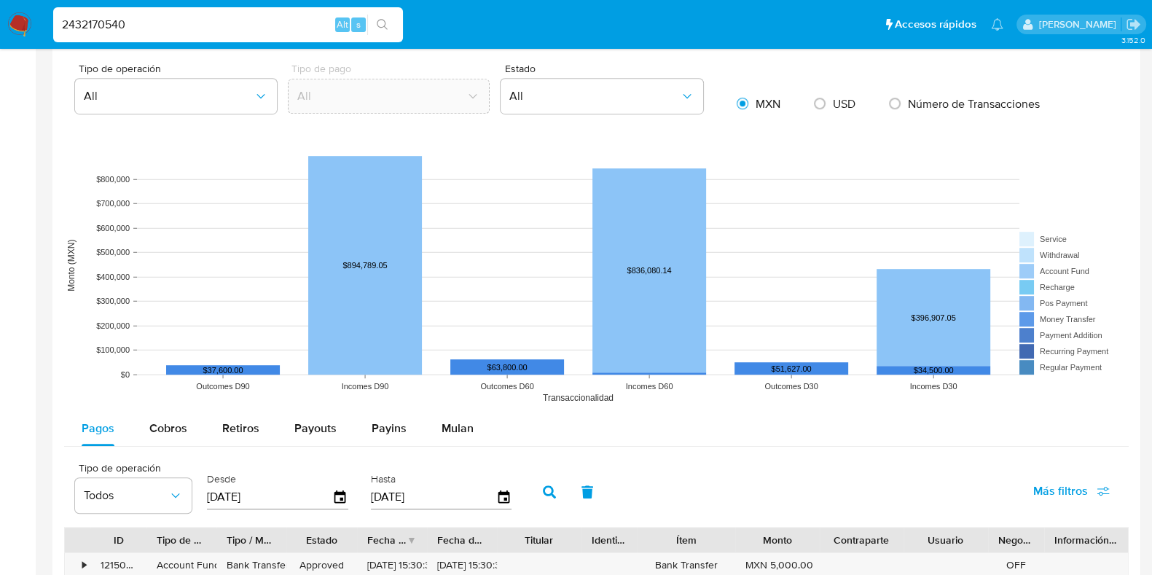
scroll to position [1093, 0]
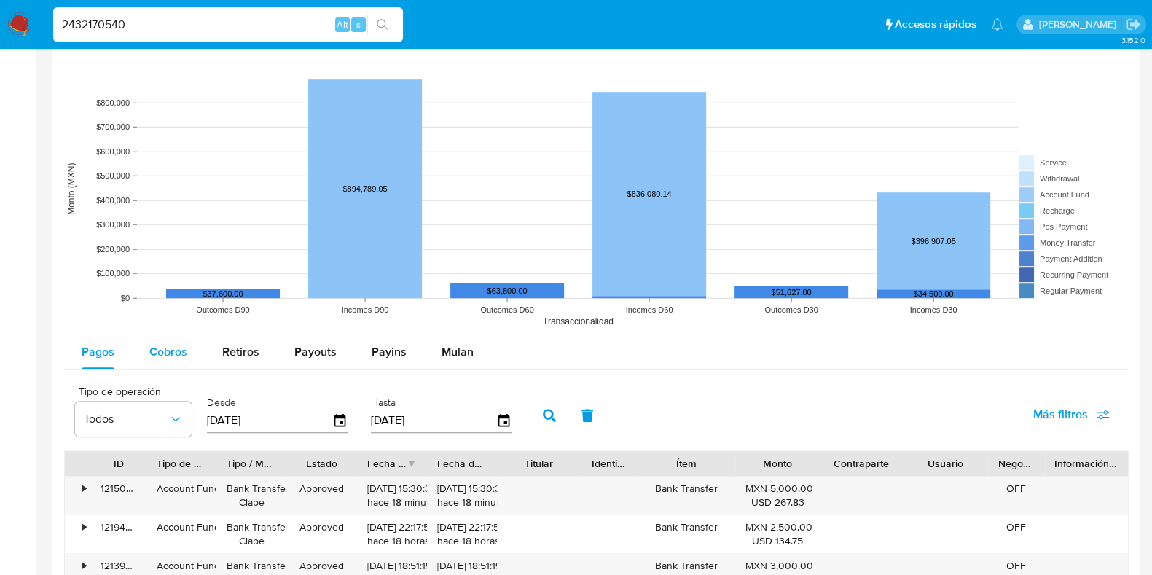
click at [187, 352] on button "Cobros" at bounding box center [168, 351] width 73 height 35
select select "10"
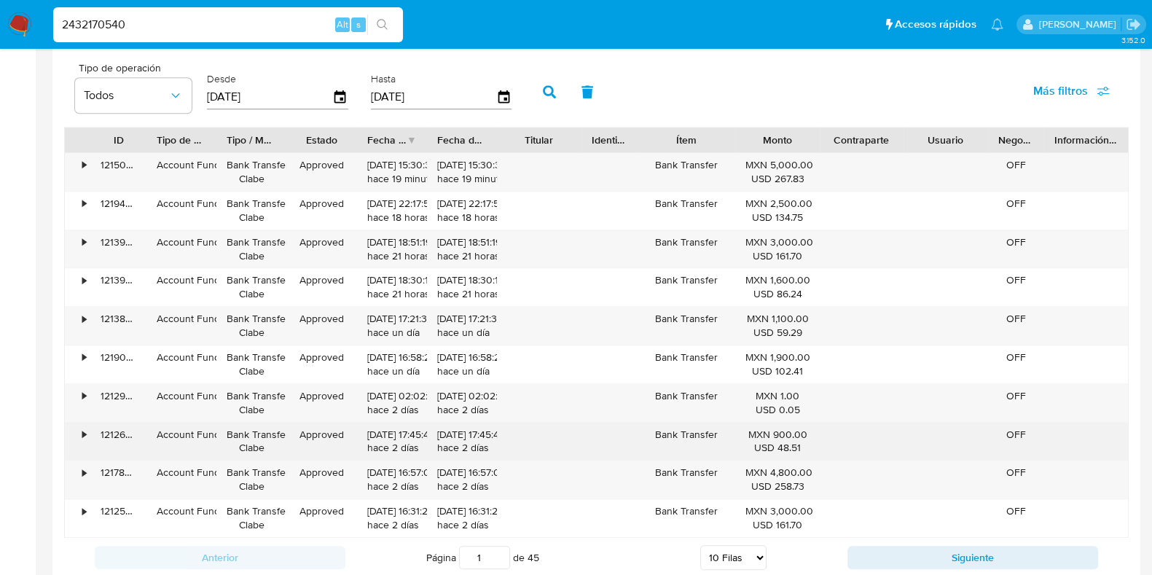
scroll to position [1456, 0]
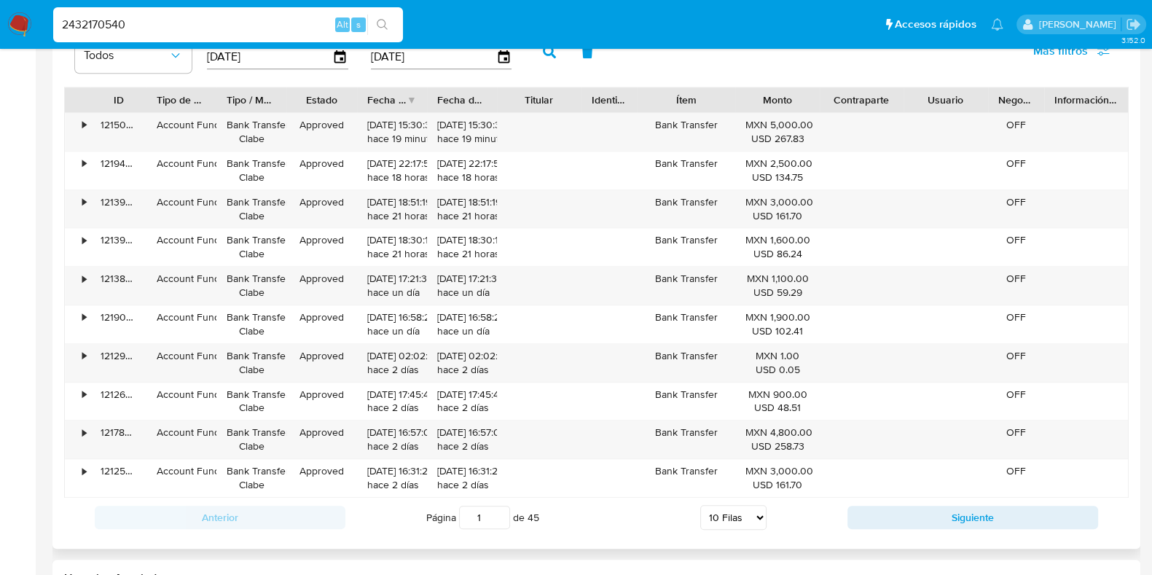
click at [867, 498] on div "Anterior Página 1 de 45 5 [PERSON_NAME] 10 [PERSON_NAME] 20 [PERSON_NAME] 25 [P…" at bounding box center [596, 517] width 1064 height 39
click at [862, 511] on button "Siguiente" at bounding box center [972, 517] width 251 height 23
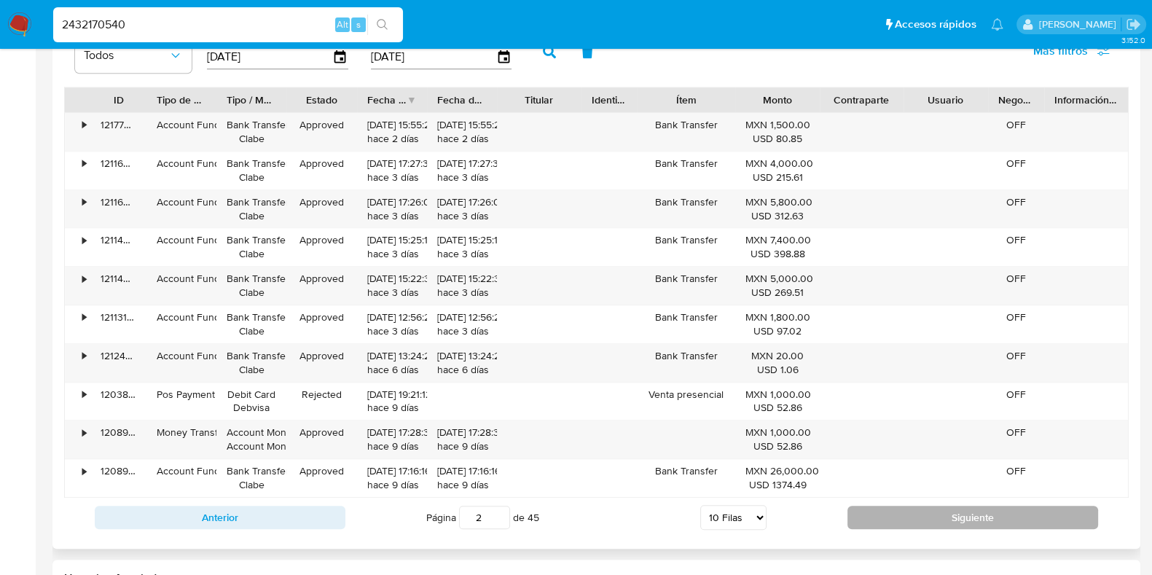
click at [886, 506] on button "Siguiente" at bounding box center [972, 517] width 251 height 23
type input "3"
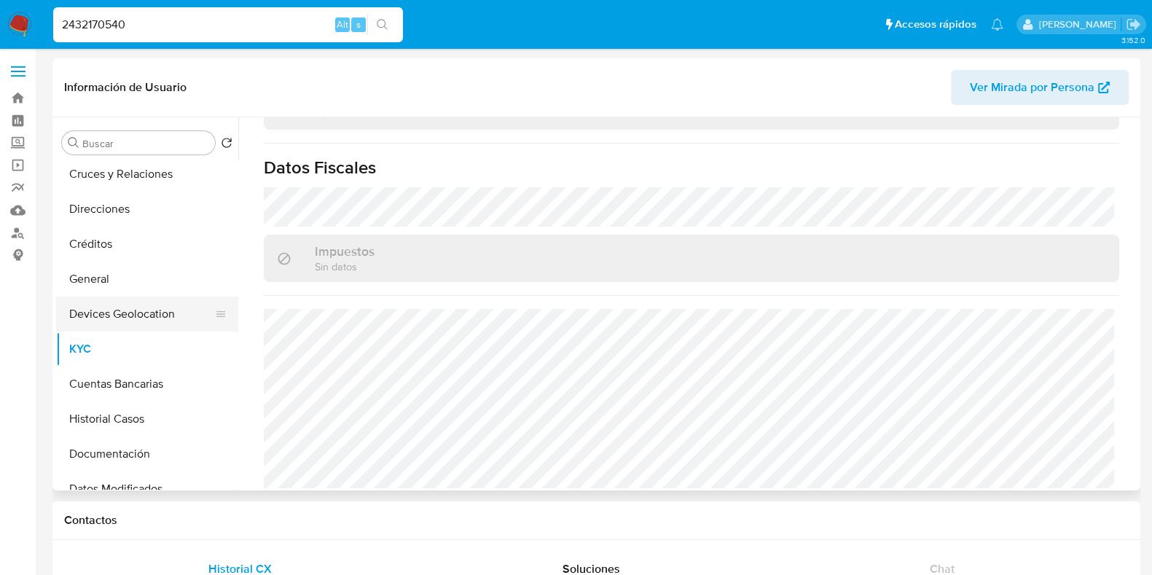
scroll to position [90, 0]
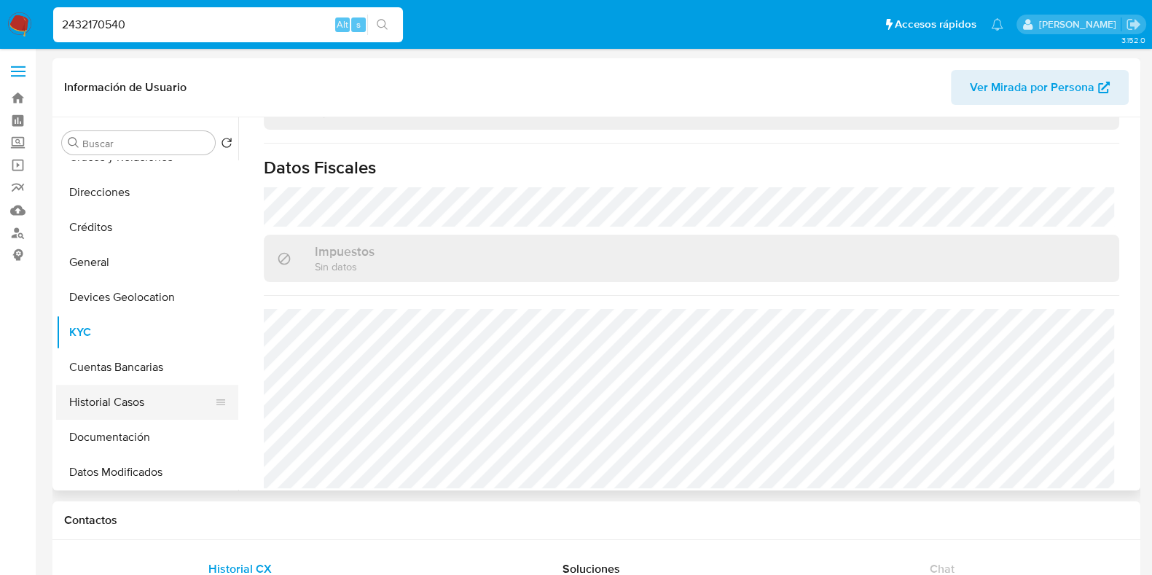
click at [117, 406] on button "Historial Casos" at bounding box center [141, 402] width 170 height 35
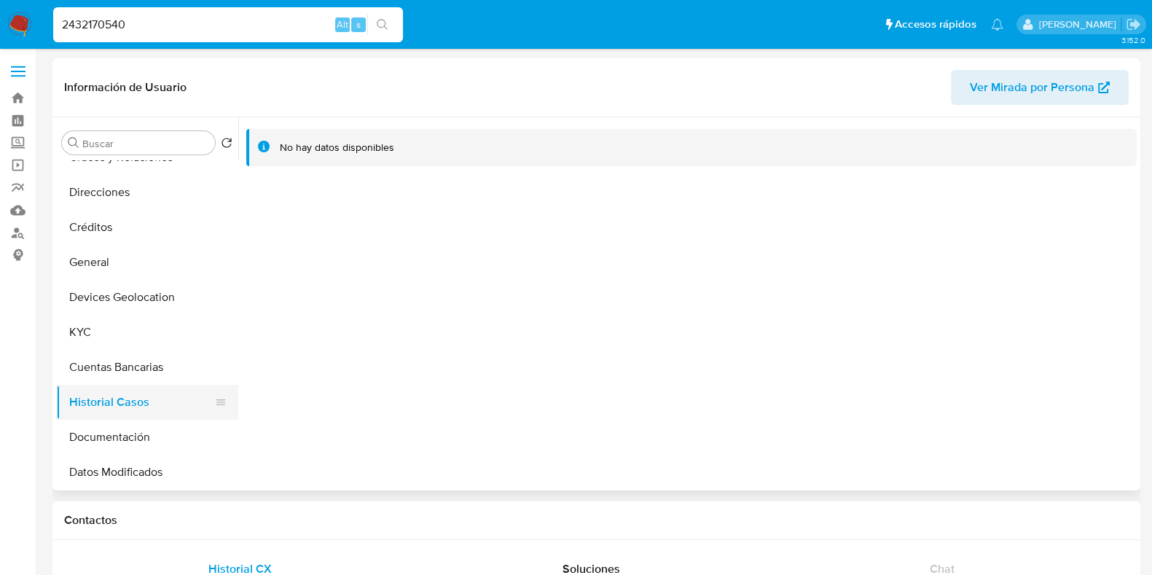
scroll to position [181, 0]
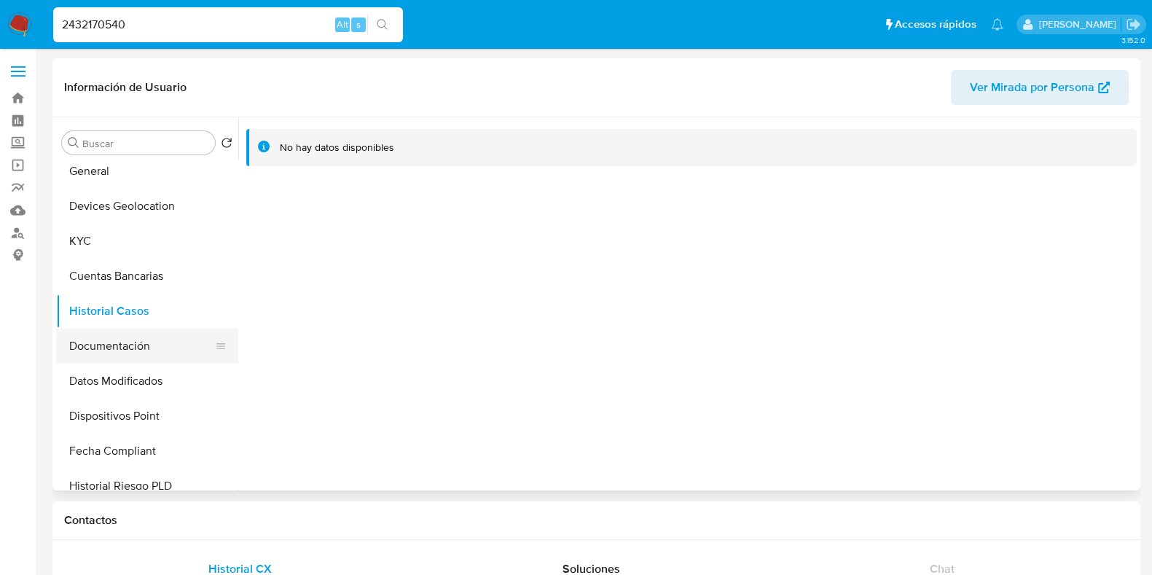
click at [111, 347] on button "Documentación" at bounding box center [141, 346] width 170 height 35
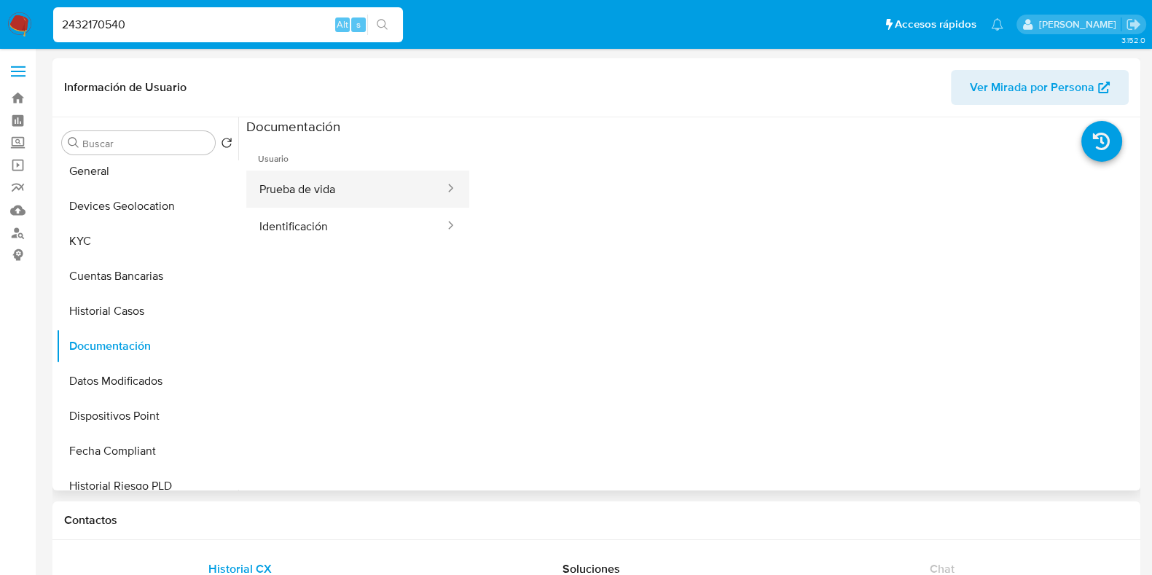
click at [304, 196] on button "Prueba de vida" at bounding box center [346, 188] width 200 height 37
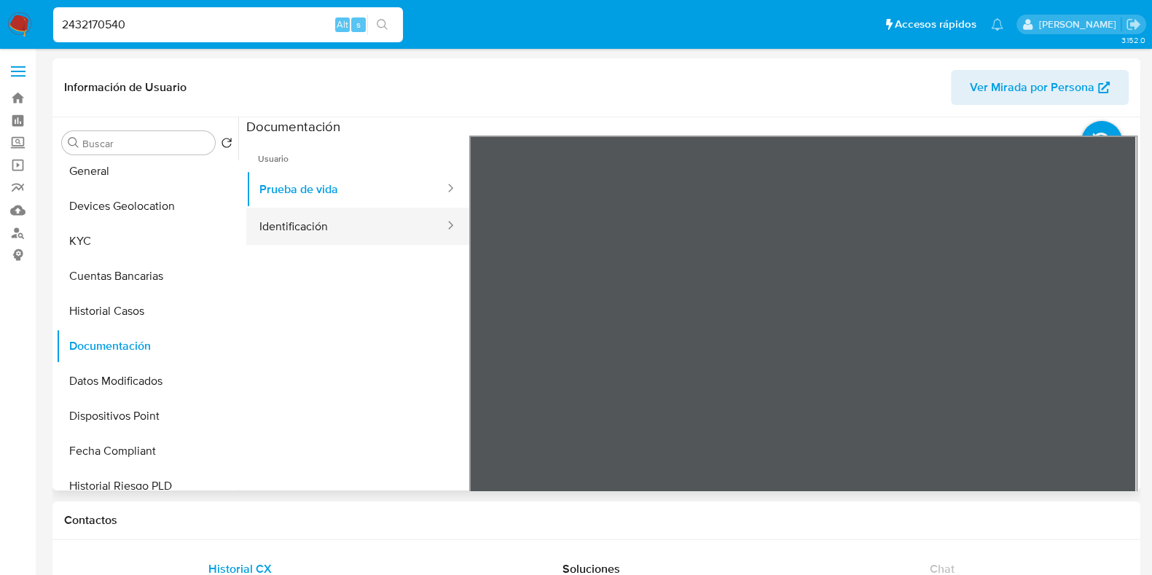
click at [342, 227] on button "Identificación" at bounding box center [346, 226] width 200 height 37
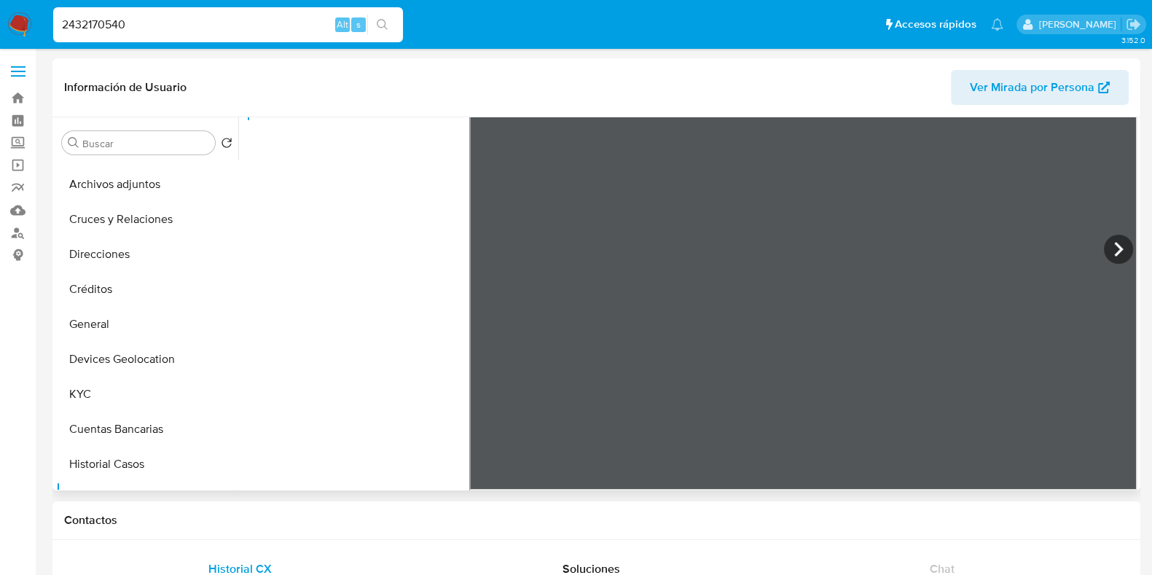
scroll to position [0, 0]
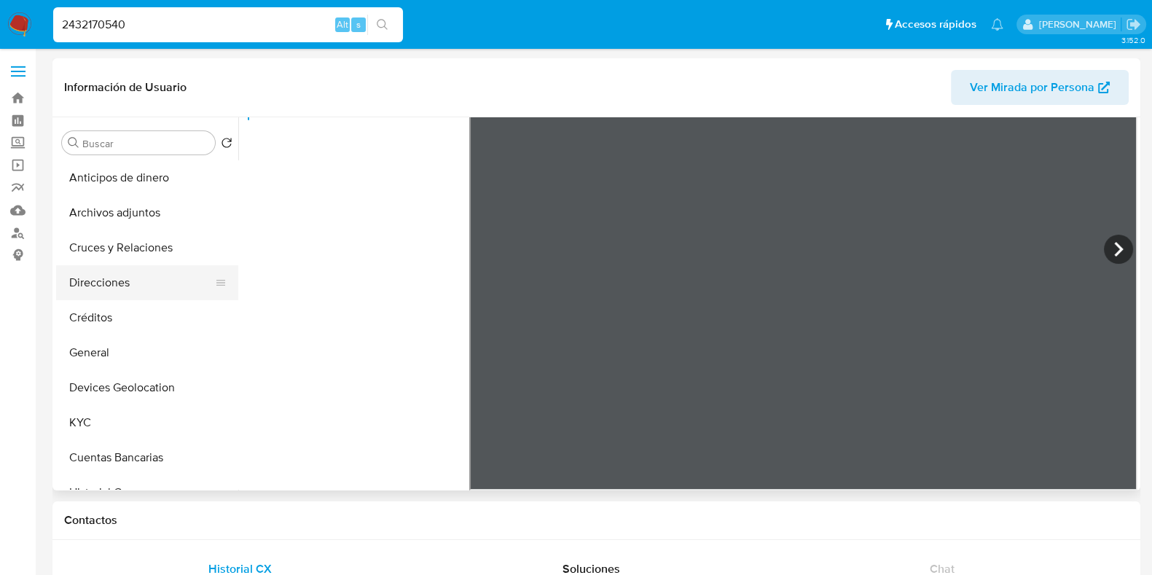
click at [122, 288] on button "Direcciones" at bounding box center [141, 282] width 170 height 35
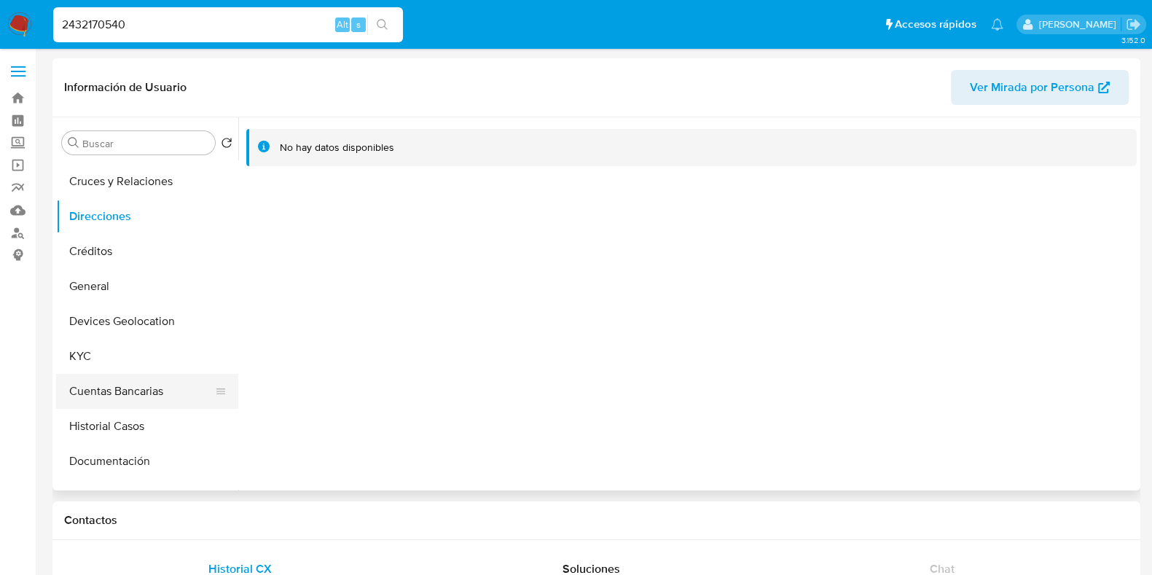
scroll to position [90, 0]
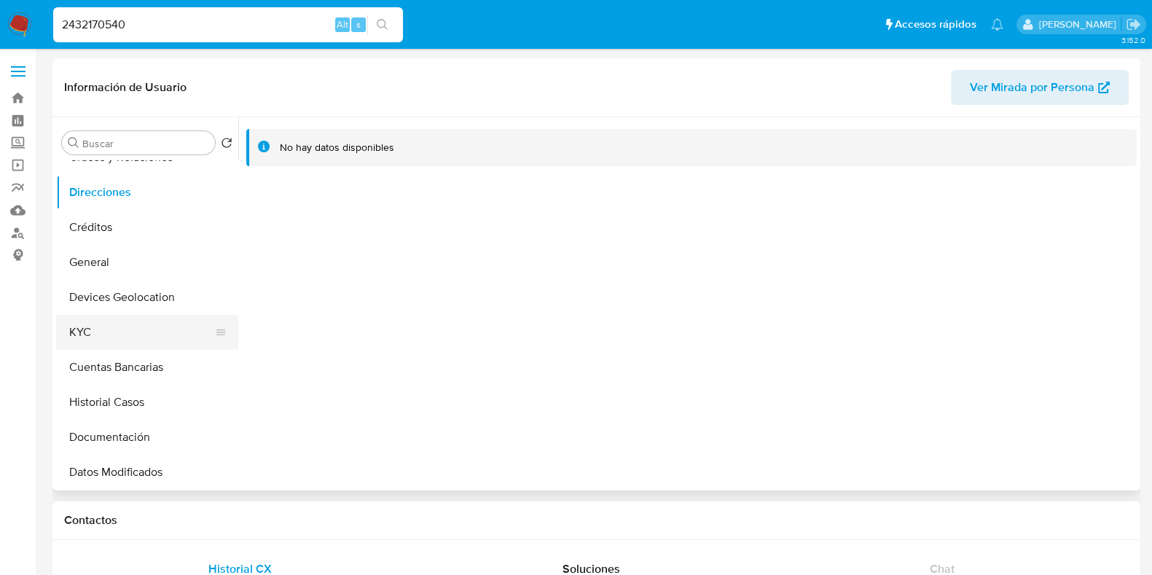
click at [117, 334] on button "KYC" at bounding box center [141, 332] width 170 height 35
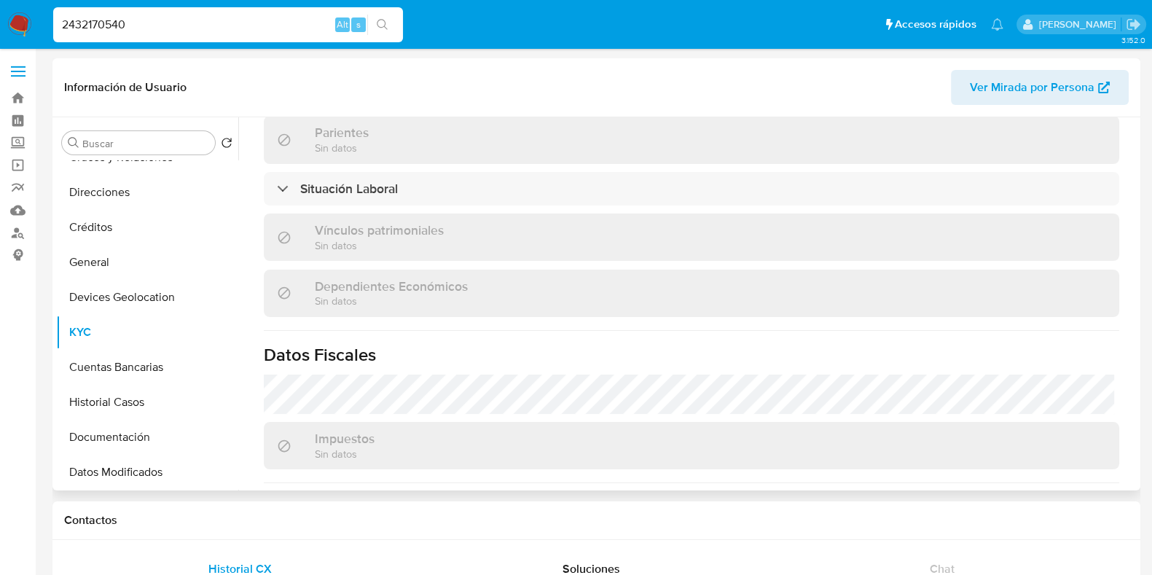
scroll to position [911, 0]
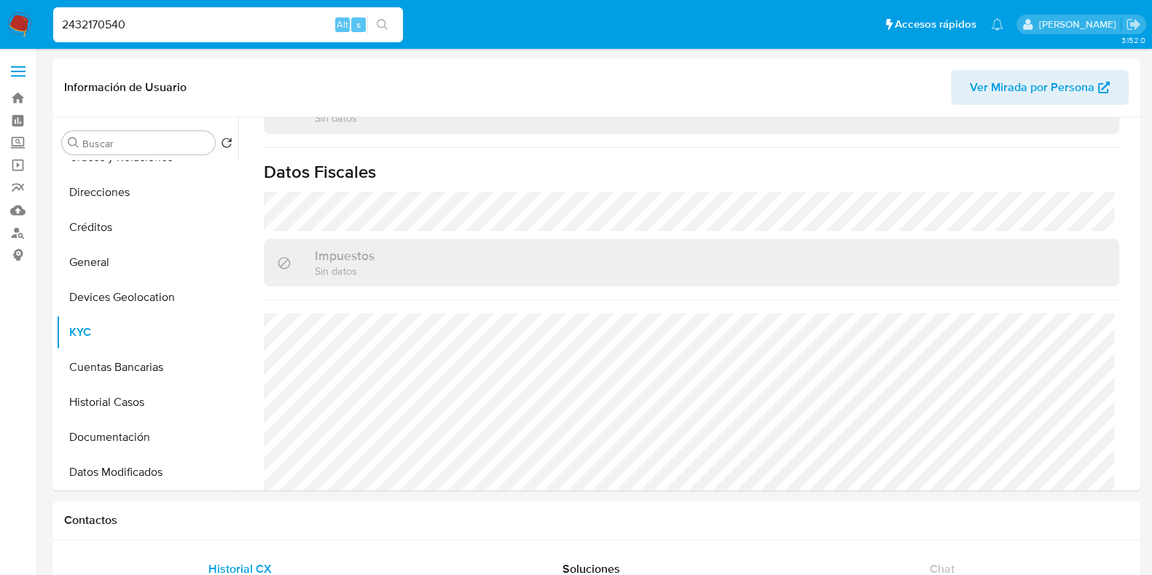
click at [198, 19] on input "2432170540" at bounding box center [228, 24] width 350 height 19
paste input "37532649"
type input "2375326490"
click at [379, 26] on icon "search-icon" at bounding box center [382, 24] width 11 height 11
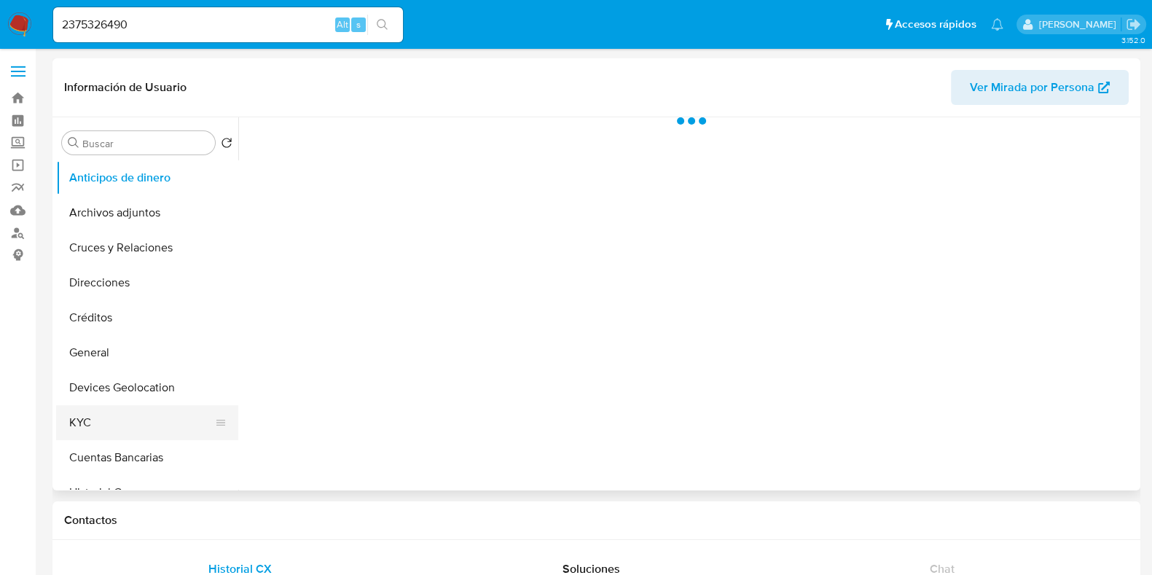
click at [86, 412] on button "KYC" at bounding box center [141, 422] width 170 height 35
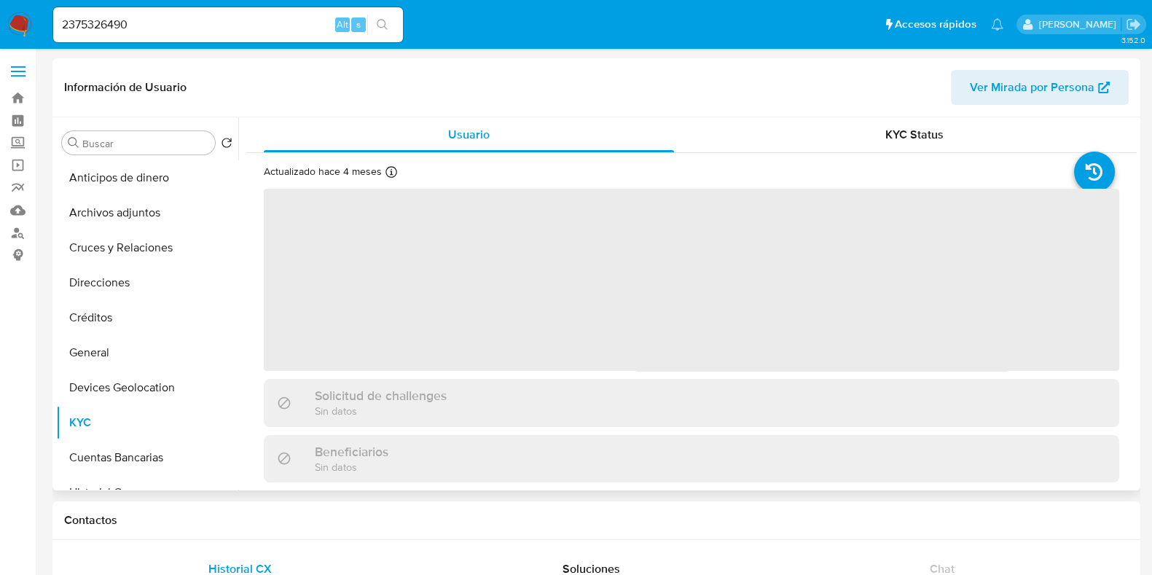
select select "10"
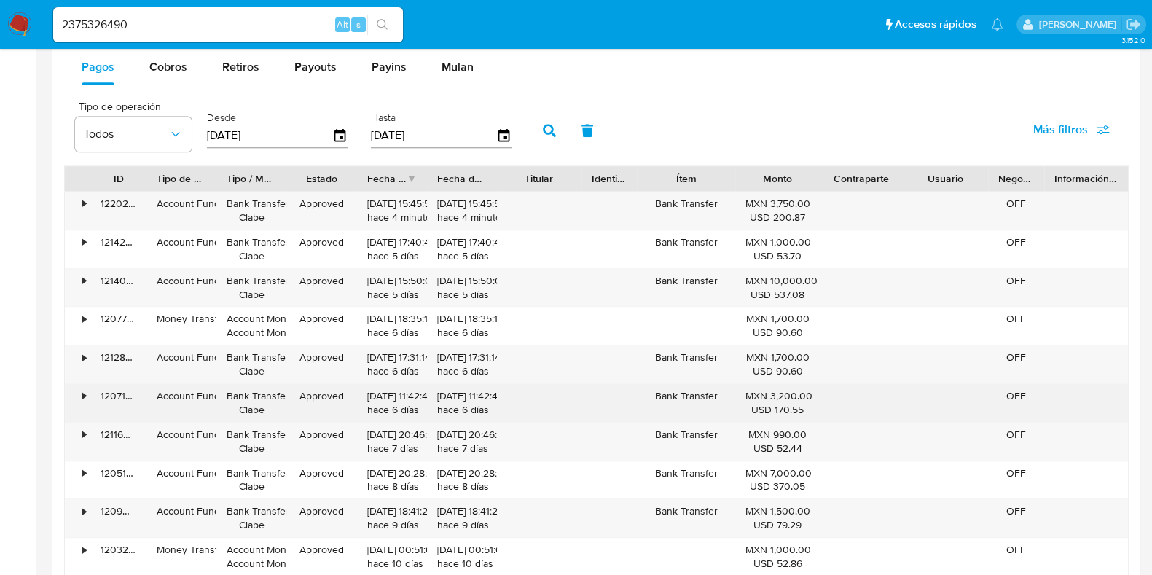
scroll to position [1274, 0]
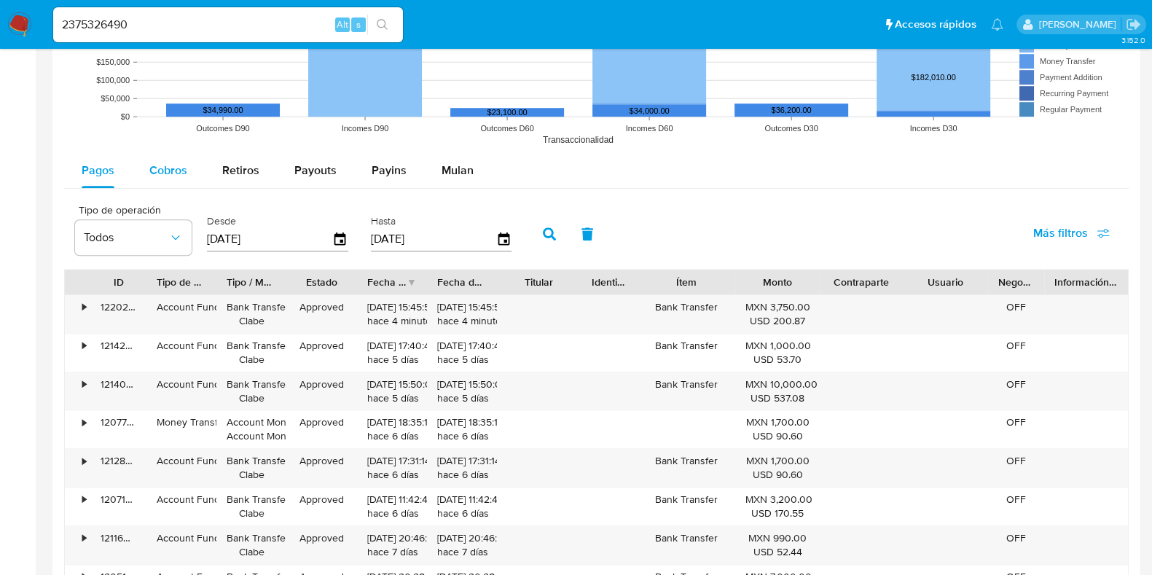
click at [170, 181] on div "Cobros" at bounding box center [168, 170] width 38 height 35
select select "10"
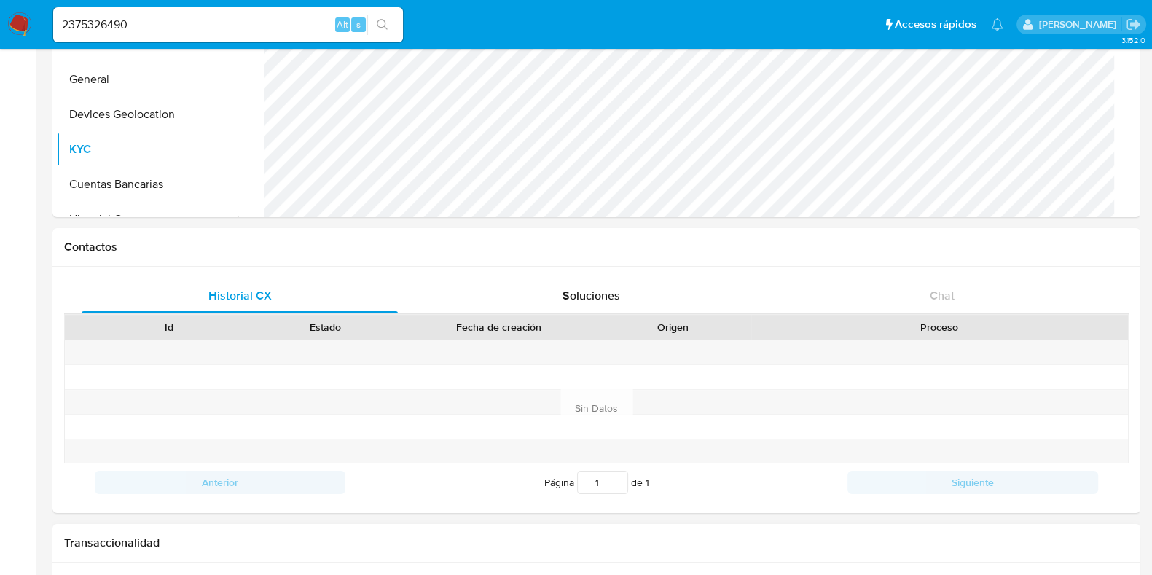
scroll to position [0, 0]
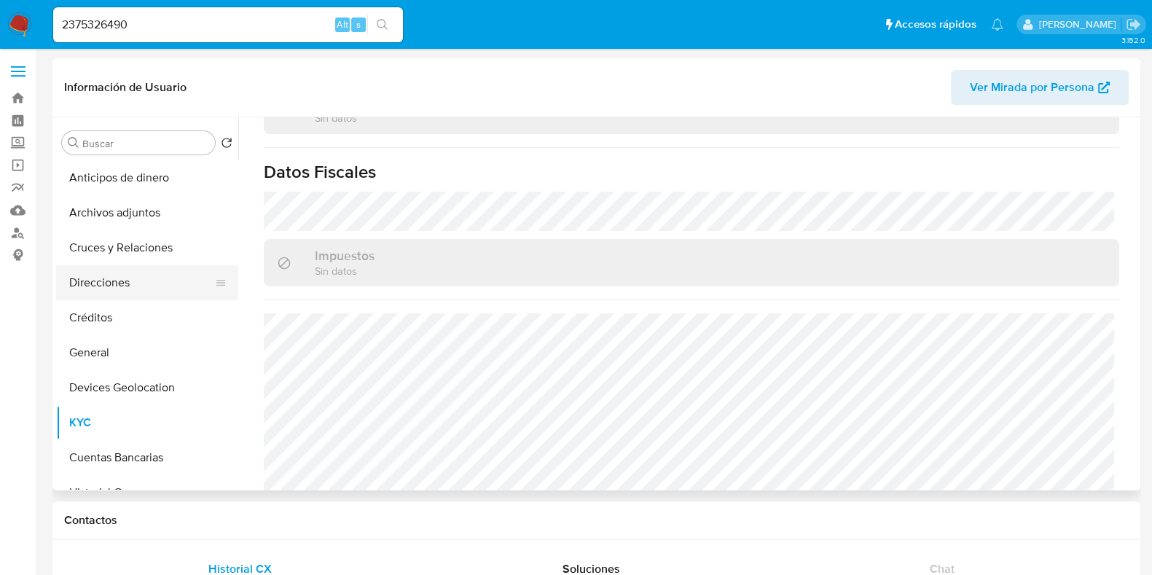
click at [111, 288] on button "Direcciones" at bounding box center [141, 282] width 170 height 35
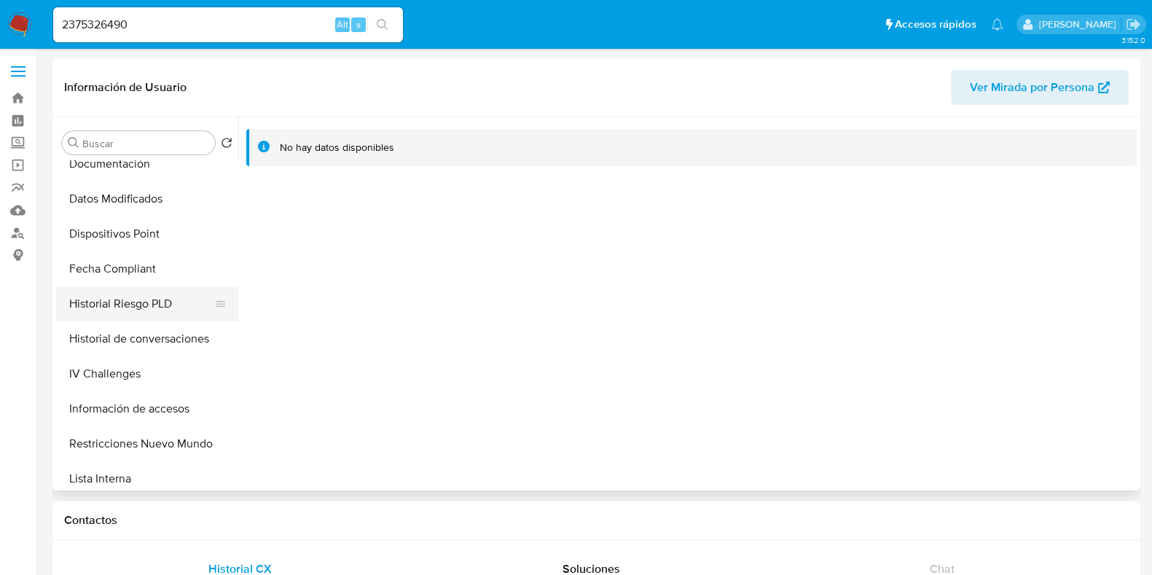
scroll to position [273, 0]
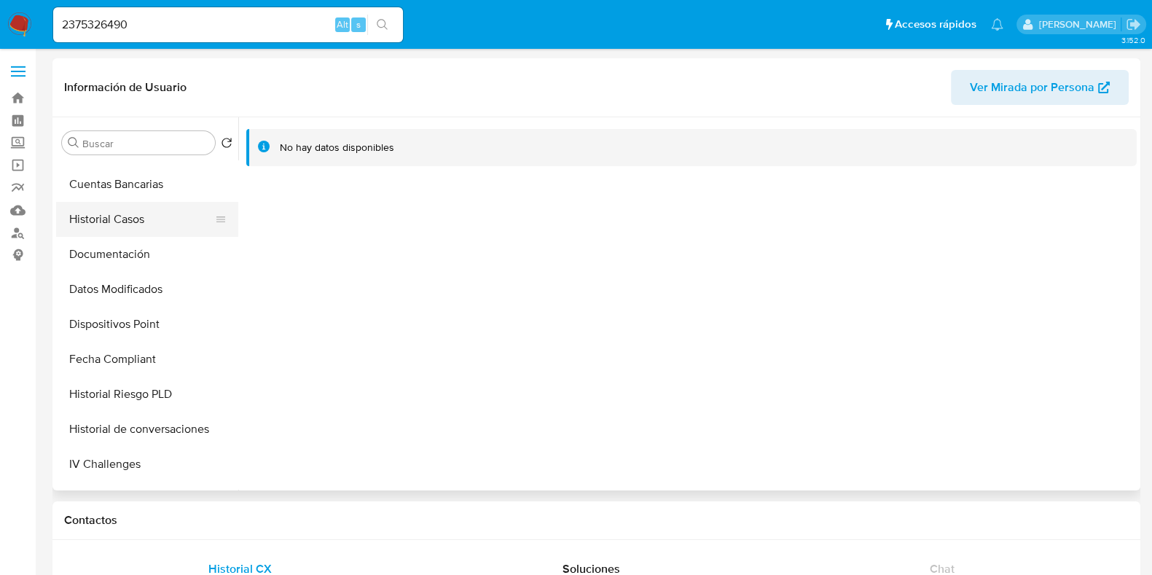
click at [127, 229] on button "Historial Casos" at bounding box center [141, 219] width 170 height 35
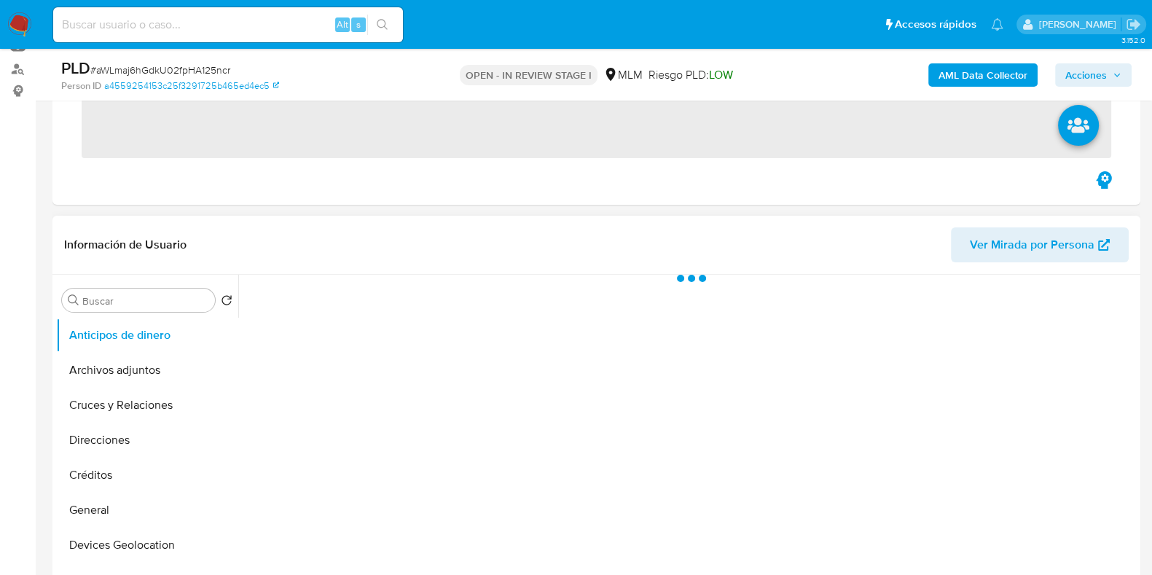
scroll to position [181, 0]
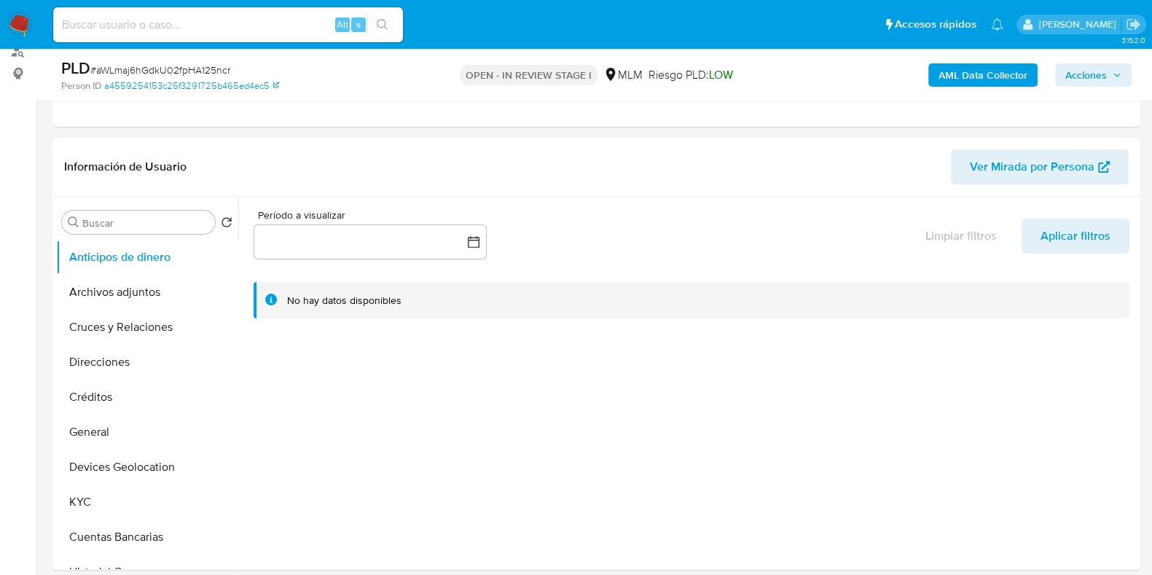
select select "10"
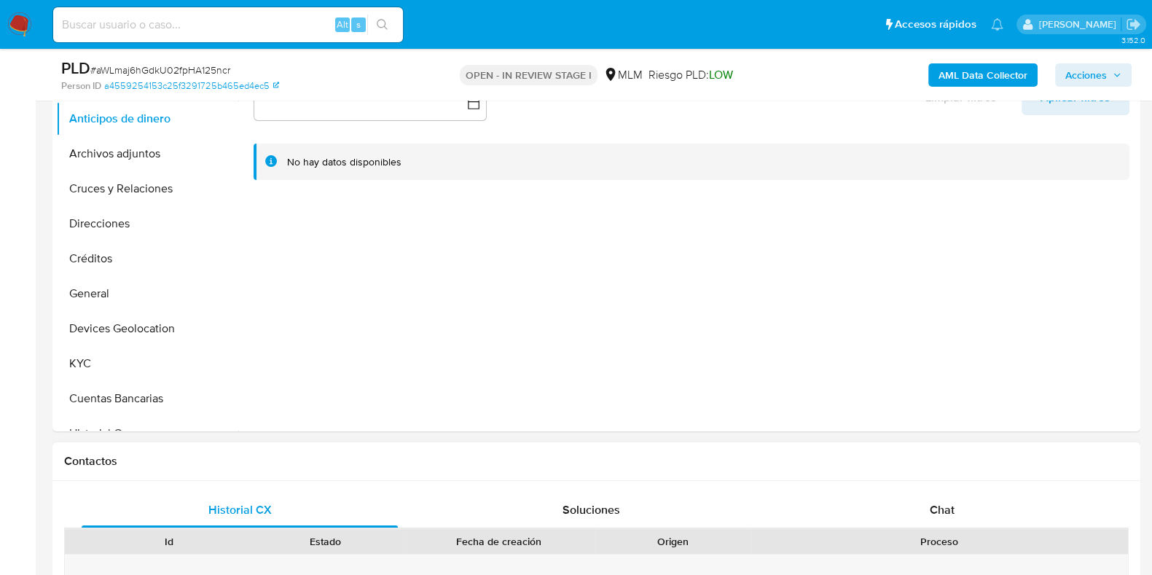
scroll to position [363, 0]
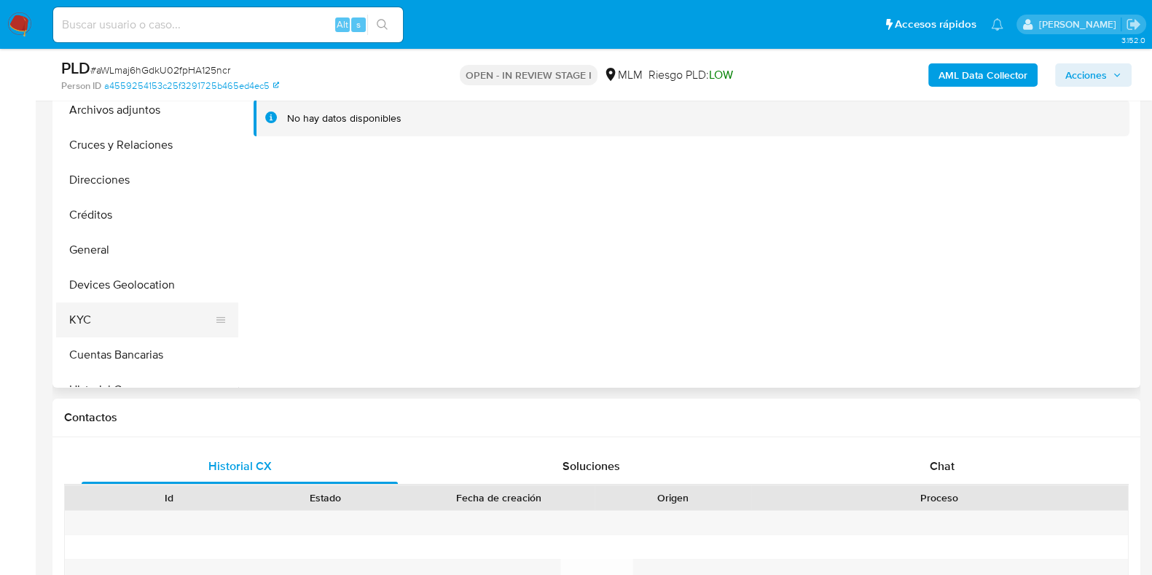
click at [103, 329] on button "KYC" at bounding box center [141, 319] width 170 height 35
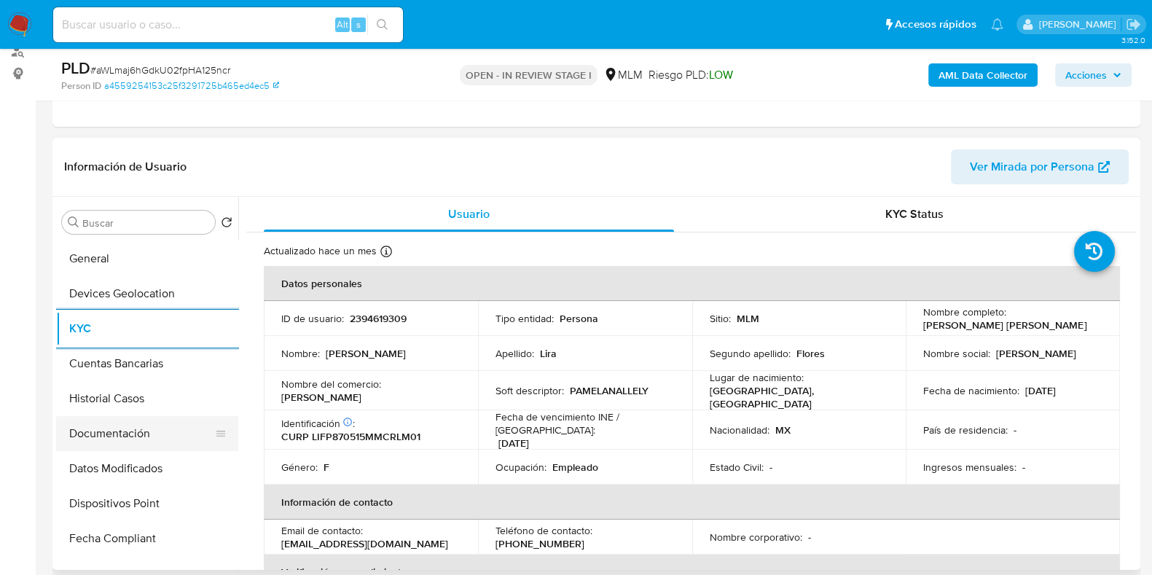
scroll to position [181, 0]
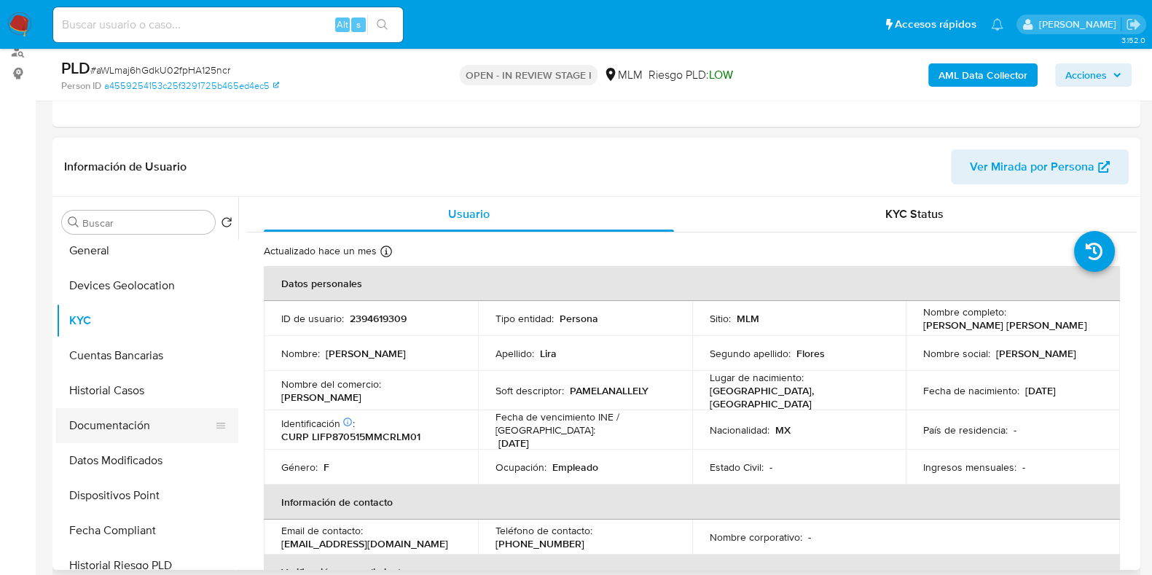
click at [130, 425] on button "Documentación" at bounding box center [141, 425] width 170 height 35
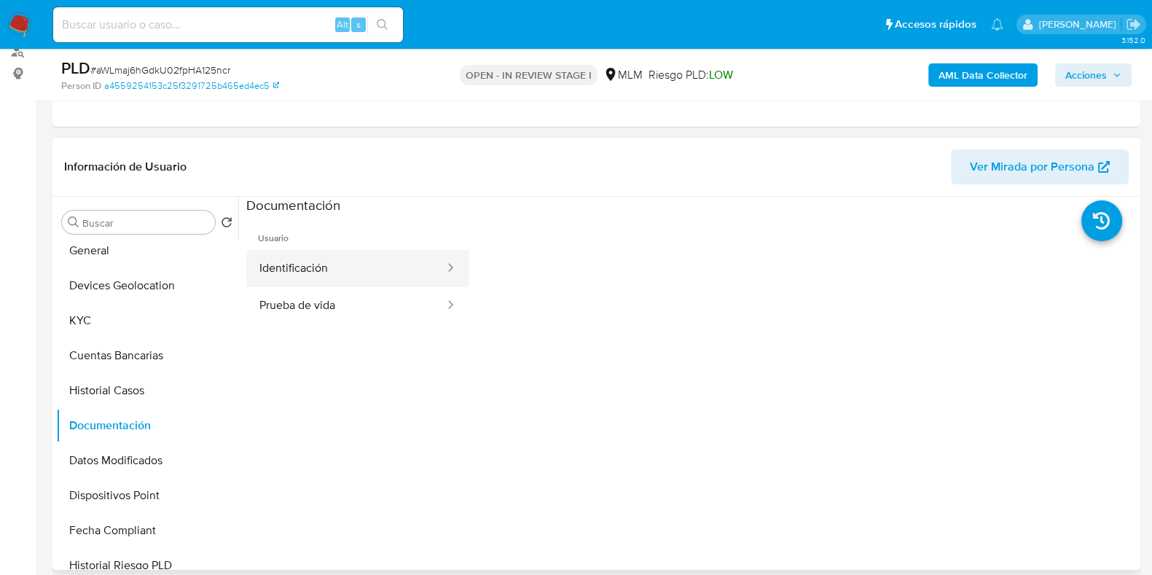
click at [336, 261] on button "Identificación" at bounding box center [346, 268] width 200 height 37
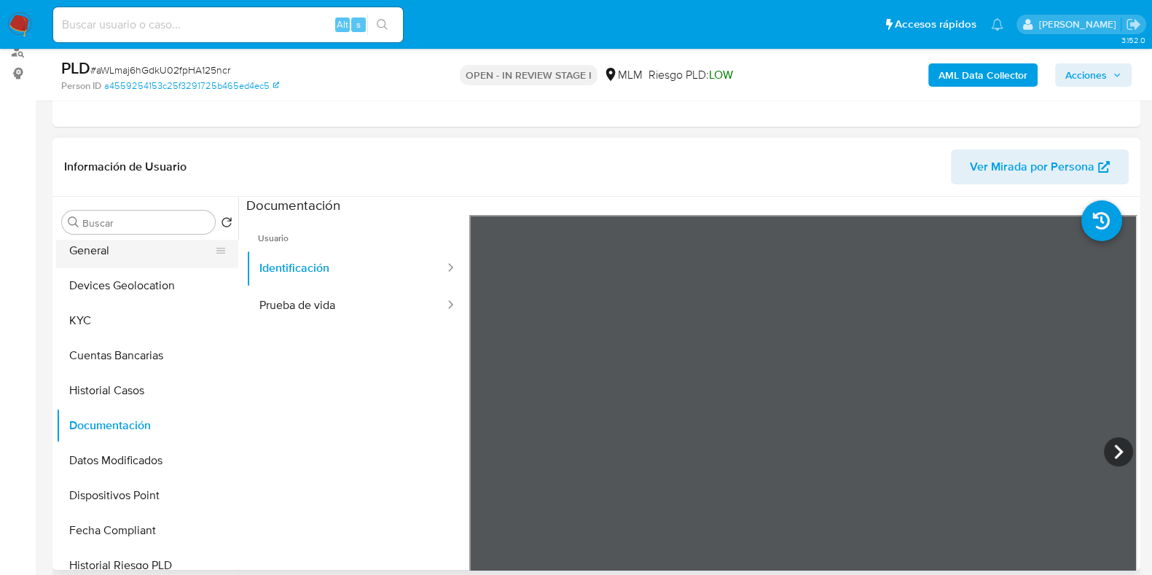
click at [102, 258] on button "General" at bounding box center [141, 250] width 170 height 35
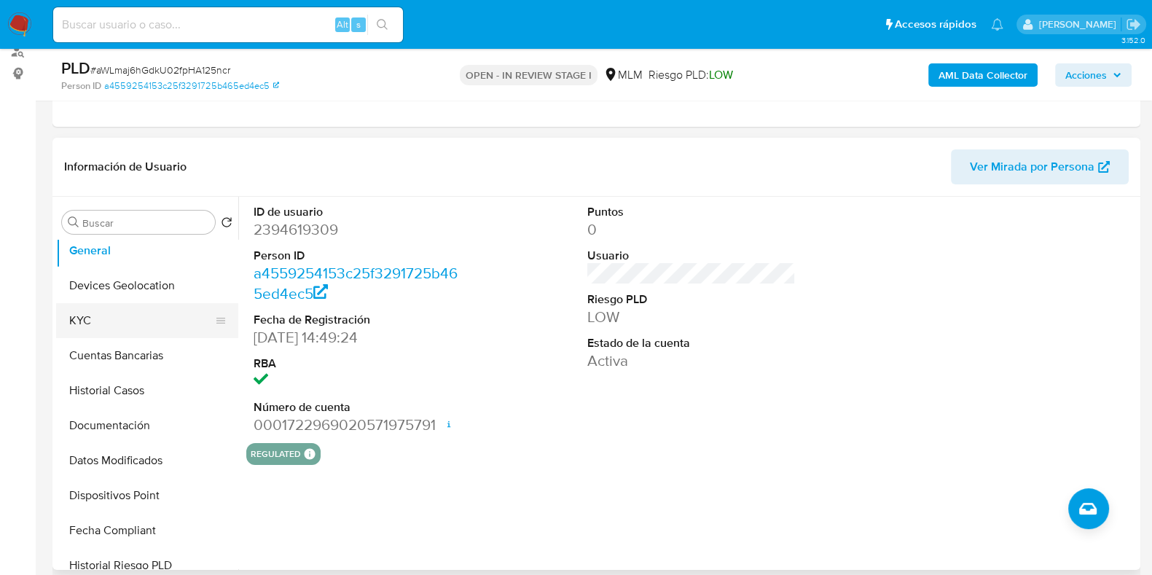
click at [152, 320] on button "KYC" at bounding box center [141, 320] width 170 height 35
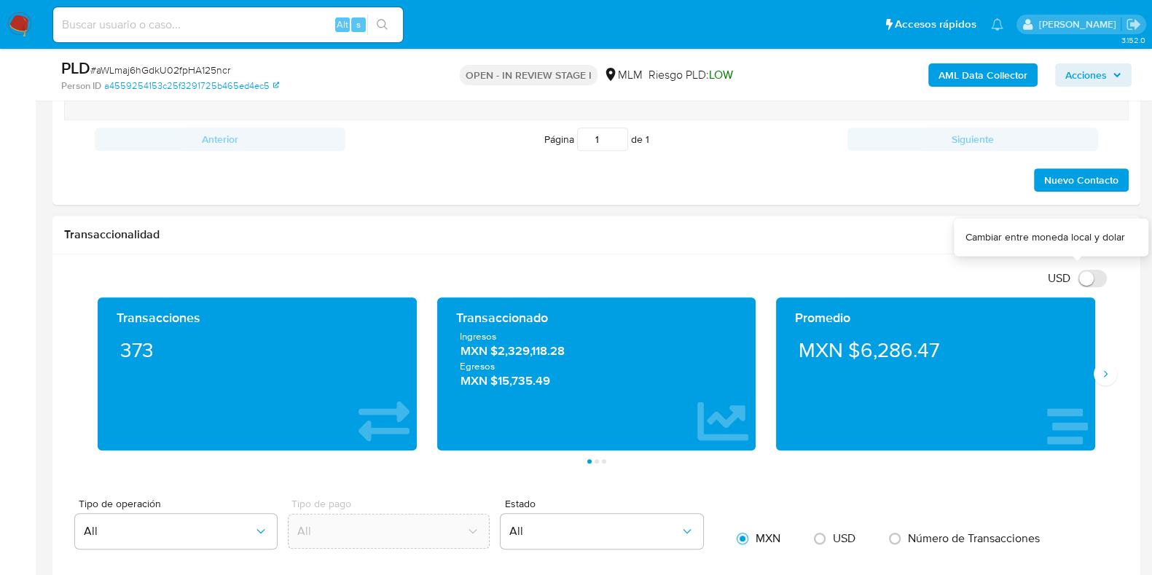
scroll to position [1002, 0]
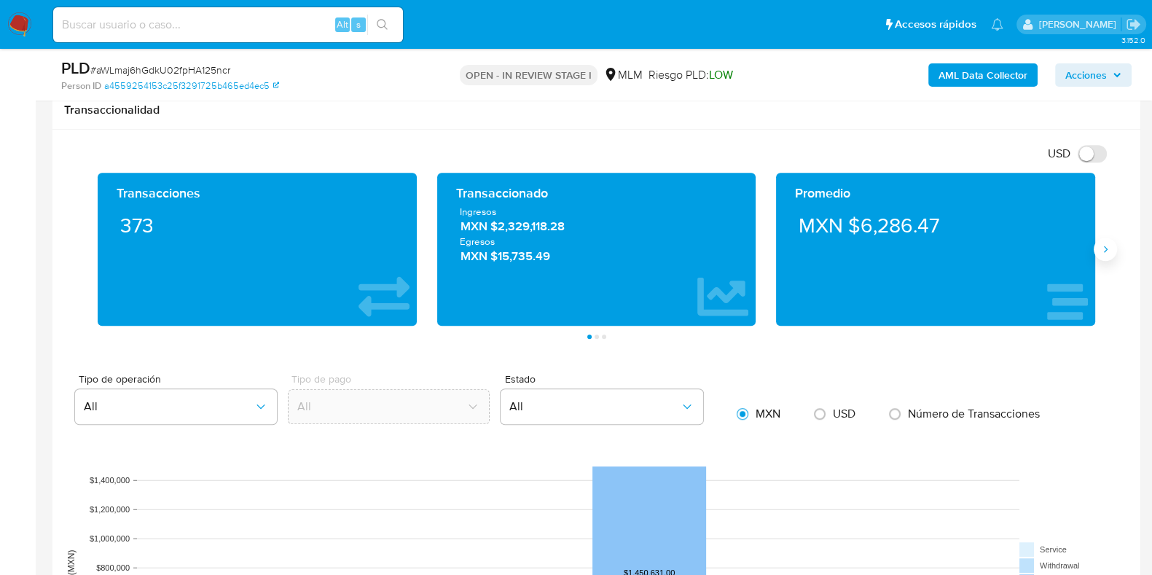
click at [1101, 251] on icon "Siguiente" at bounding box center [1105, 249] width 12 height 12
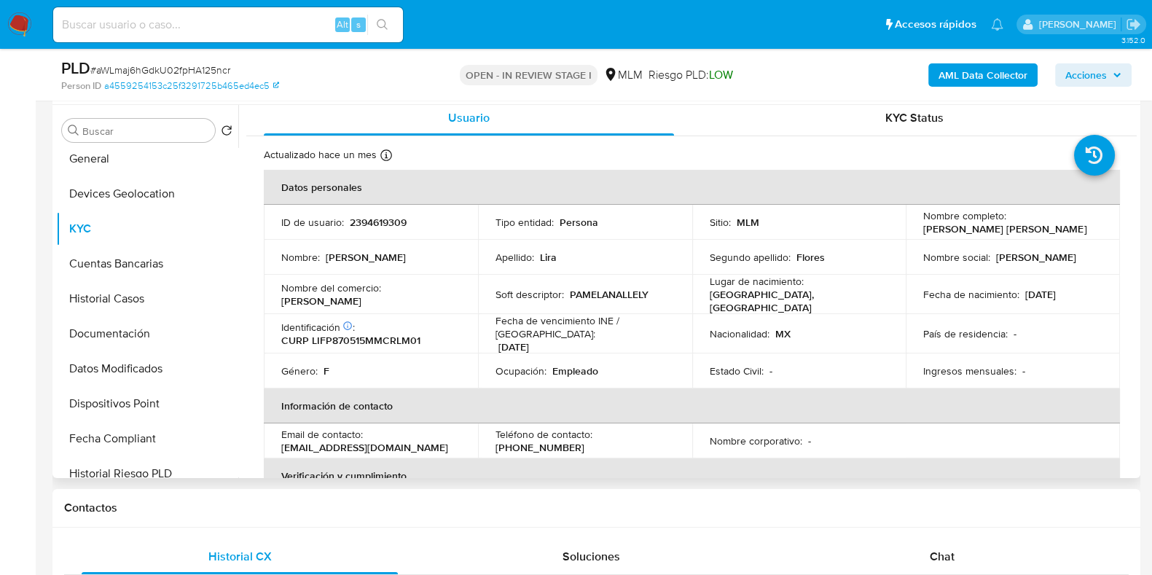
scroll to position [0, 0]
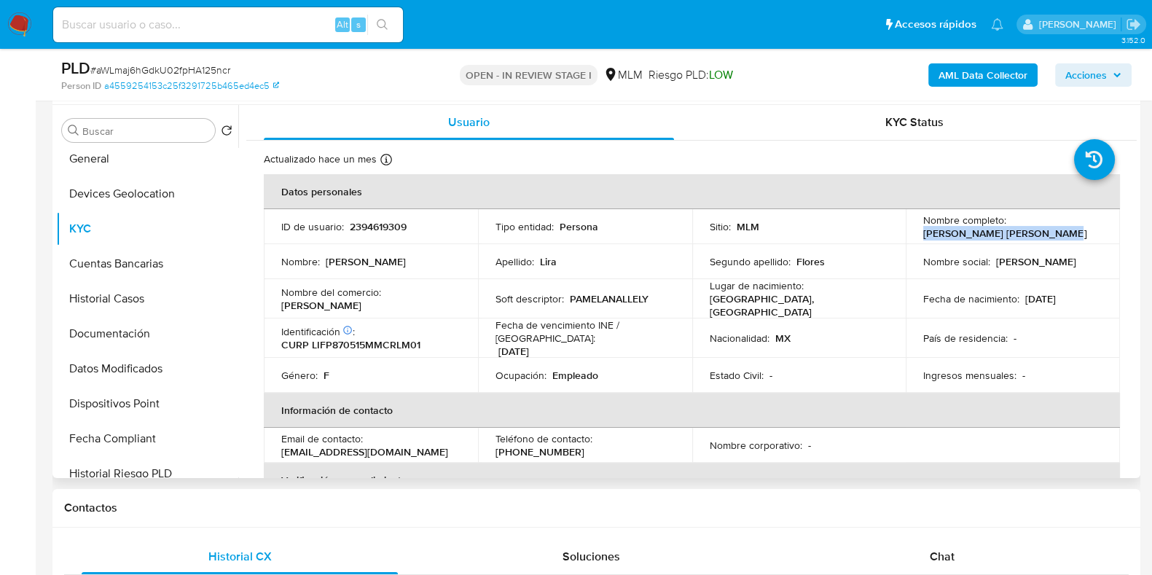
drag, startPoint x: 1038, startPoint y: 240, endPoint x: 916, endPoint y: 240, distance: 122.4
click at [916, 240] on td "Nombre completo : Pamela Nallely Lira Flores" at bounding box center [1012, 226] width 214 height 35
copy p "Pamela Nallely Lira Flores"
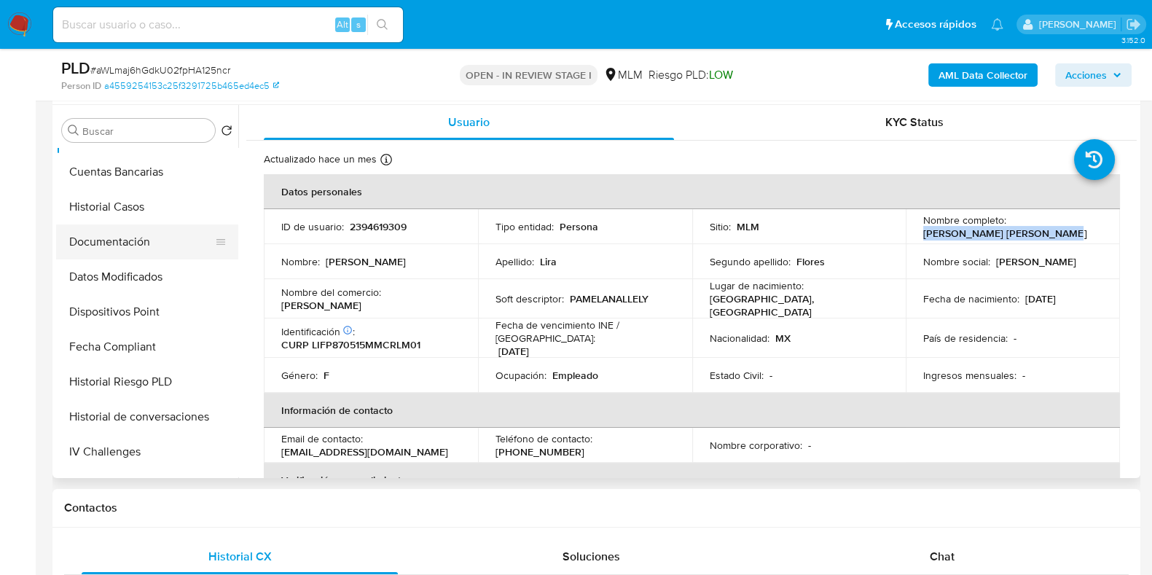
click at [133, 247] on button "Documentación" at bounding box center [141, 241] width 170 height 35
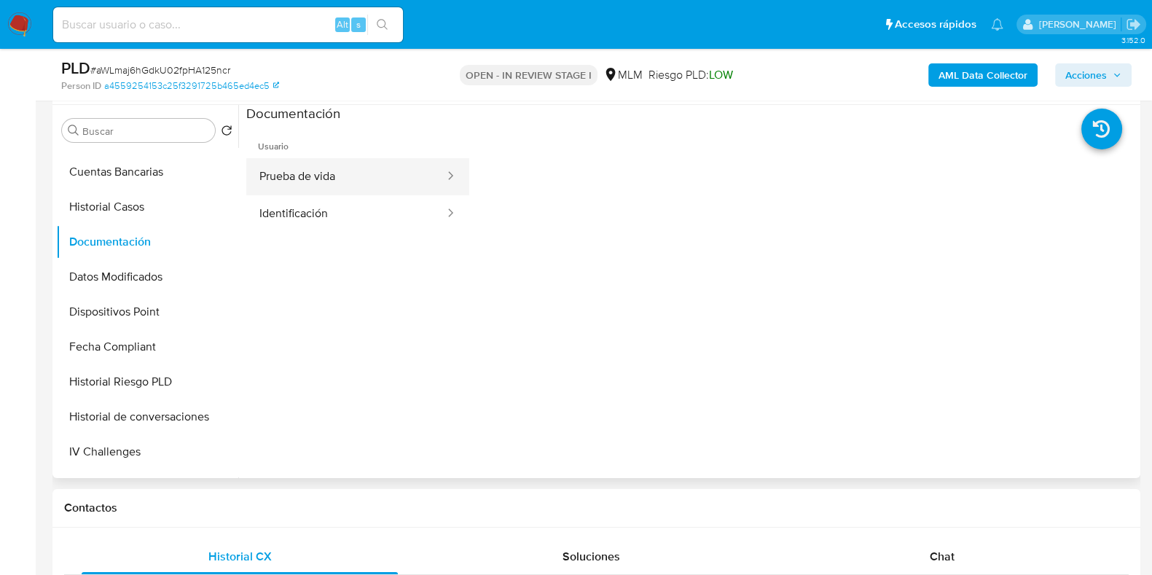
click at [309, 178] on button "Prueba de vida" at bounding box center [346, 176] width 200 height 37
